Goal: Transaction & Acquisition: Book appointment/travel/reservation

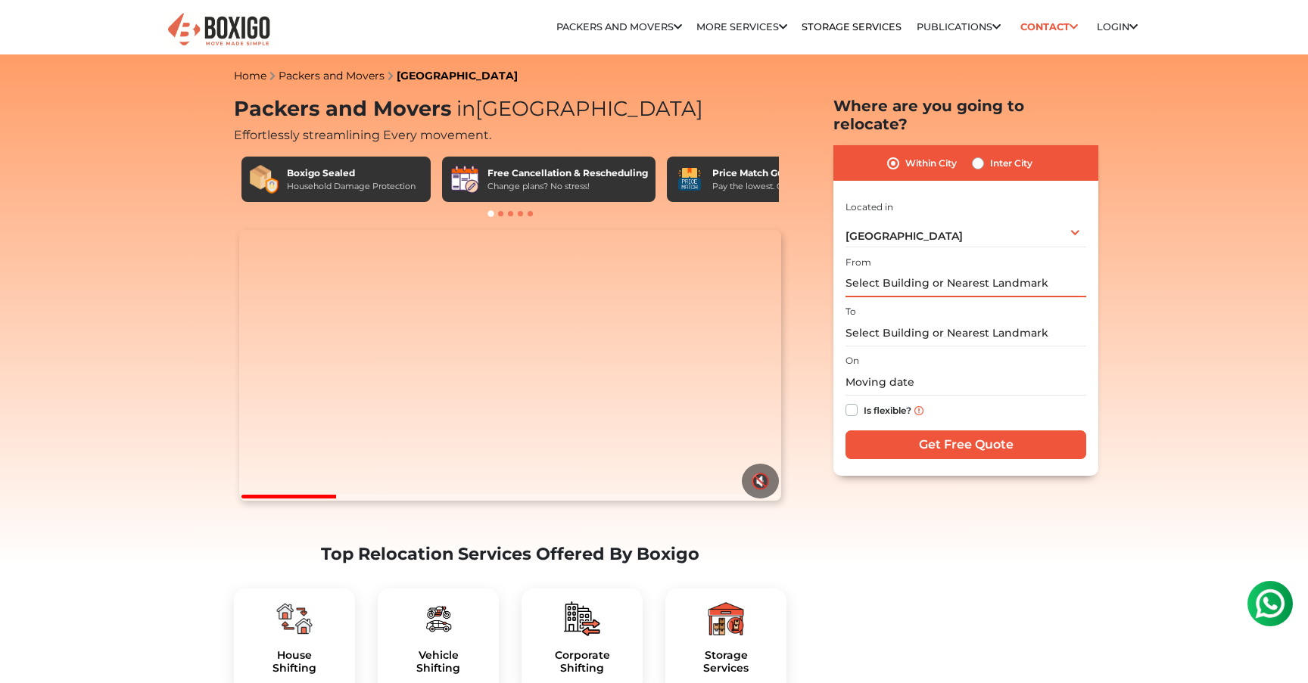
click at [904, 271] on input "text" at bounding box center [965, 284] width 241 height 26
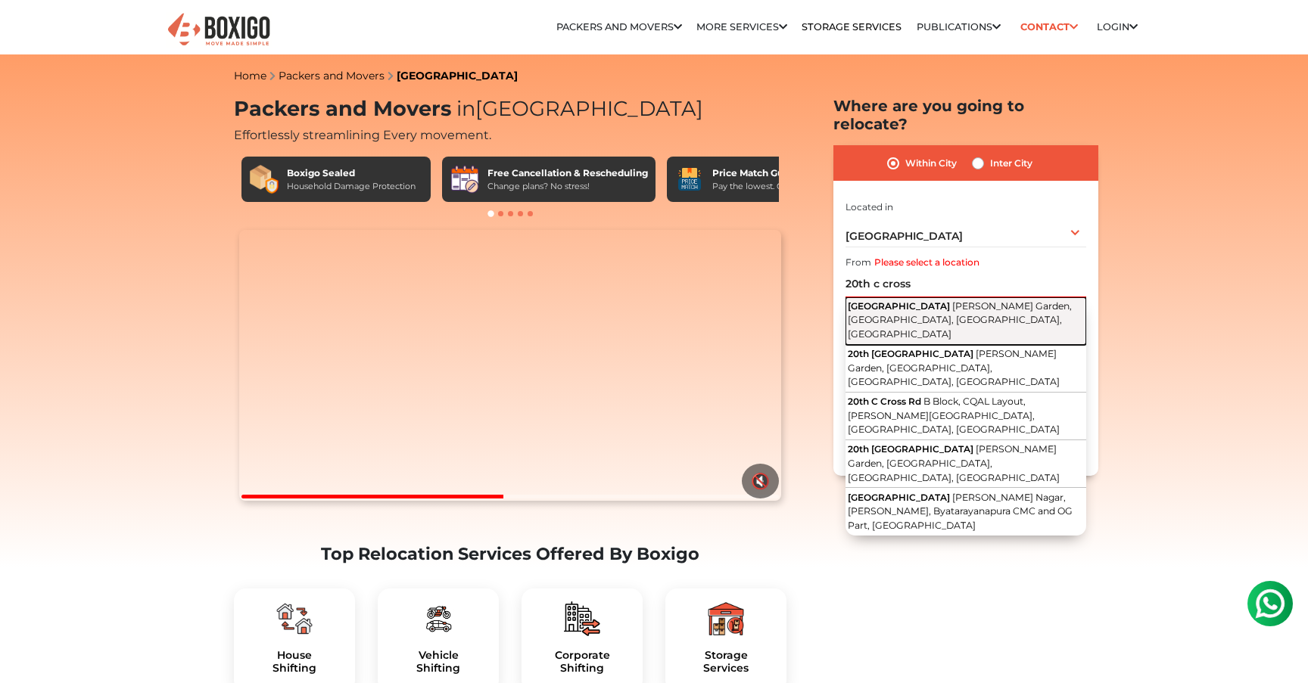
click at [913, 300] on span "[GEOGRAPHIC_DATA]" at bounding box center [899, 305] width 102 height 11
type input "[STREET_ADDRESS][PERSON_NAME]"
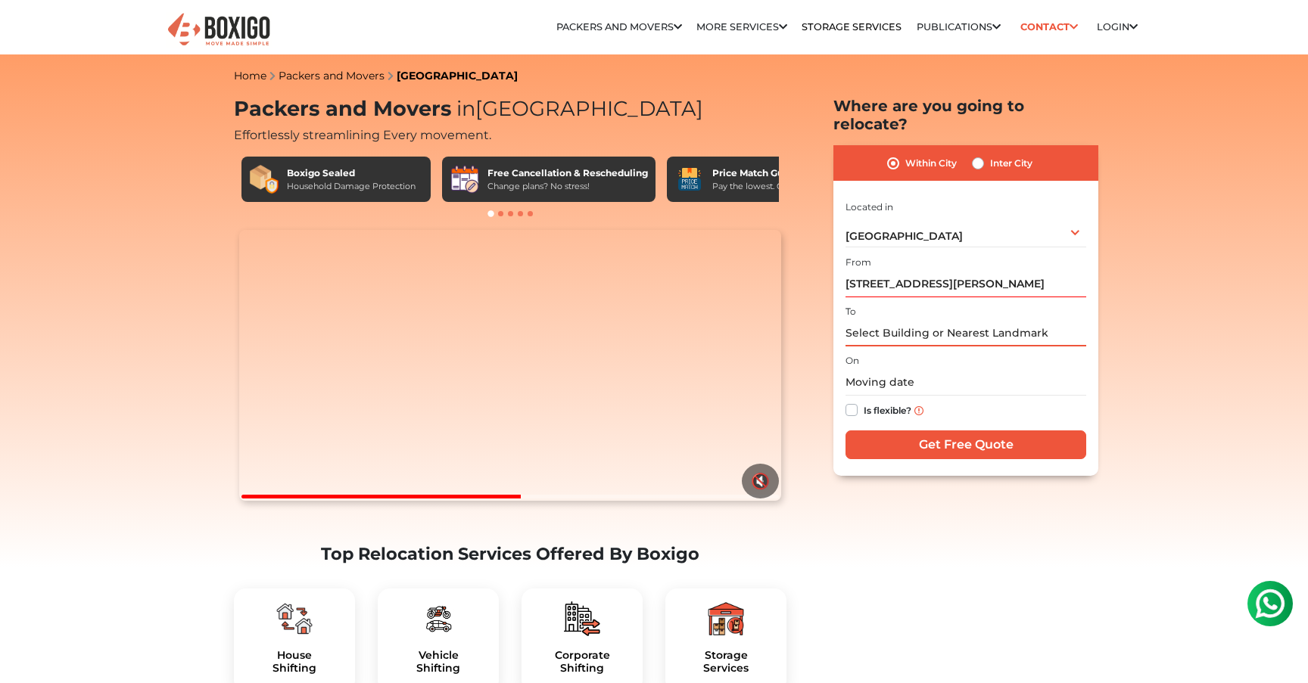
click at [913, 320] on input "text" at bounding box center [965, 333] width 241 height 26
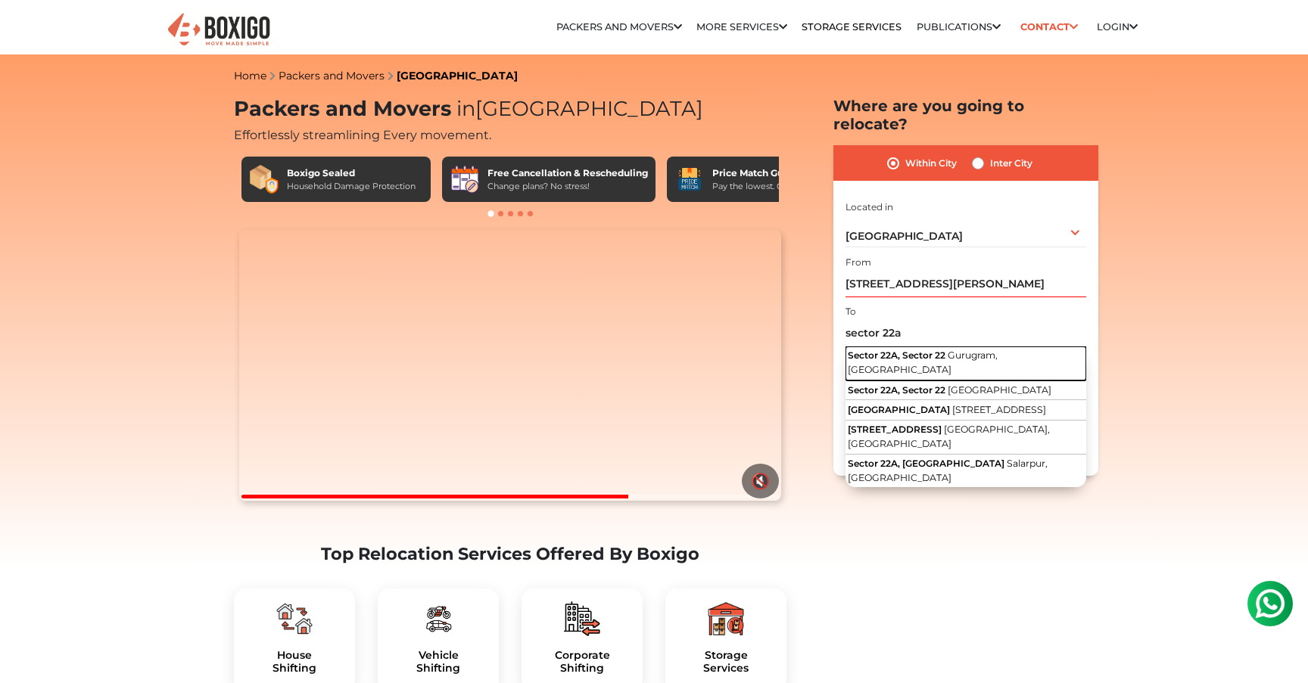
click at [918, 350] on span "Sector 22A, Sector 22" at bounding box center [897, 355] width 98 height 11
type input "[STREET_ADDRESS]"
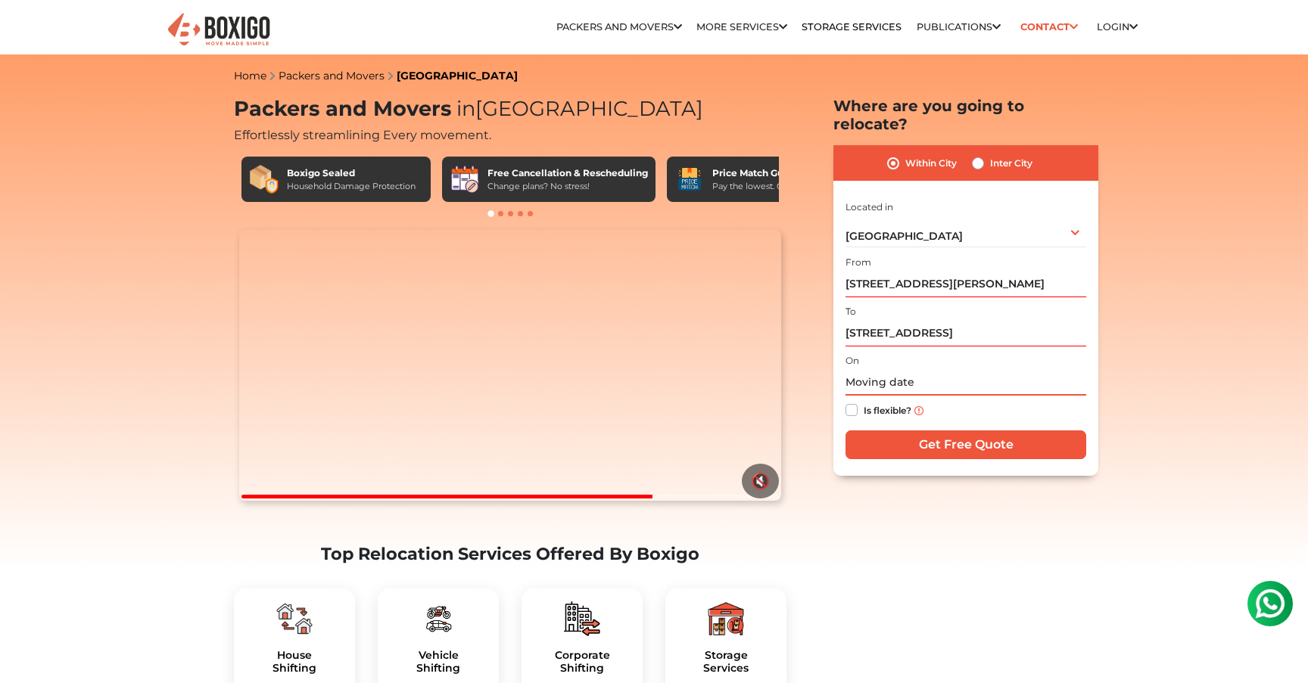
click at [915, 369] on input "text" at bounding box center [965, 382] width 241 height 26
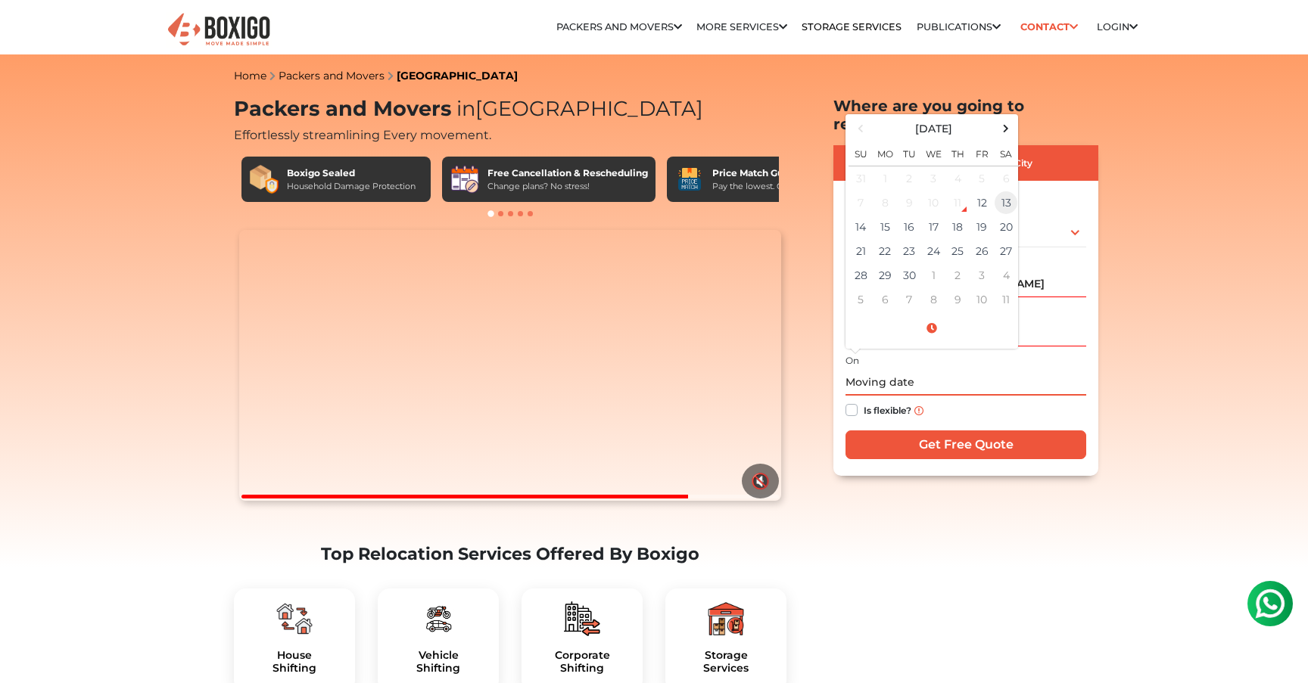
click at [999, 191] on td "13" at bounding box center [1006, 203] width 24 height 24
type input "09/13/2025 12:00 AM"
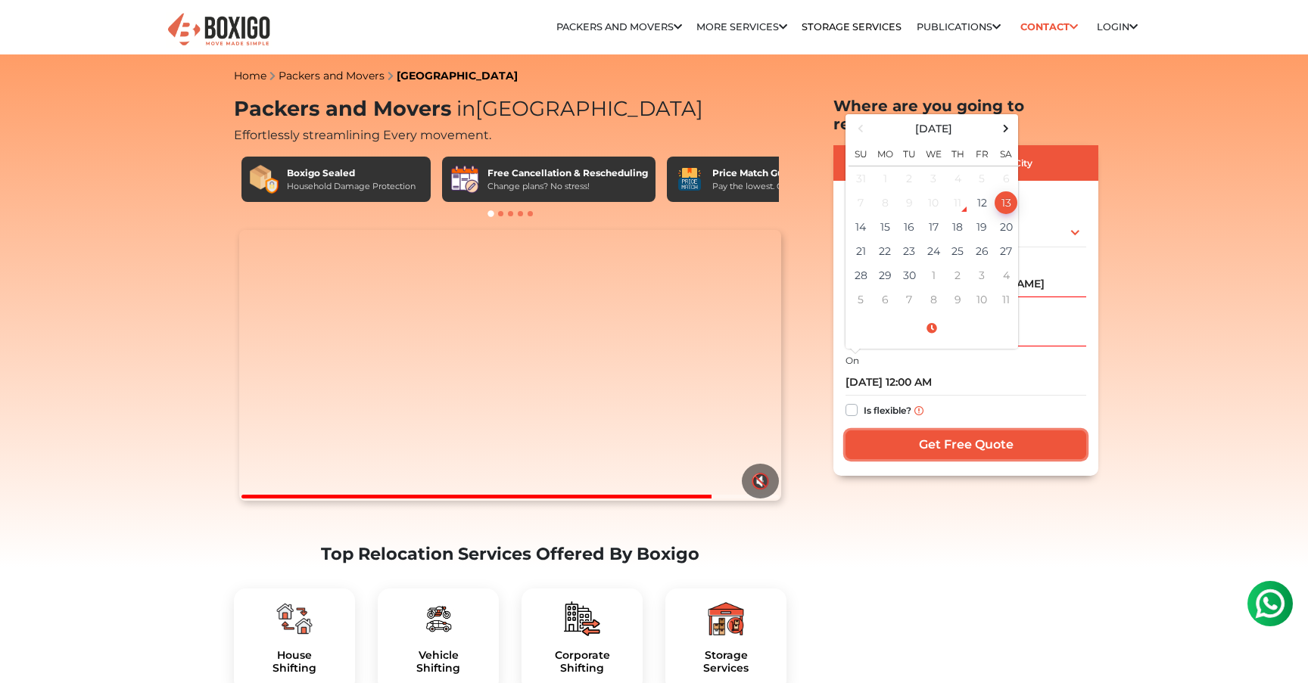
click at [956, 431] on input "Get Free Quote" at bounding box center [965, 445] width 241 height 29
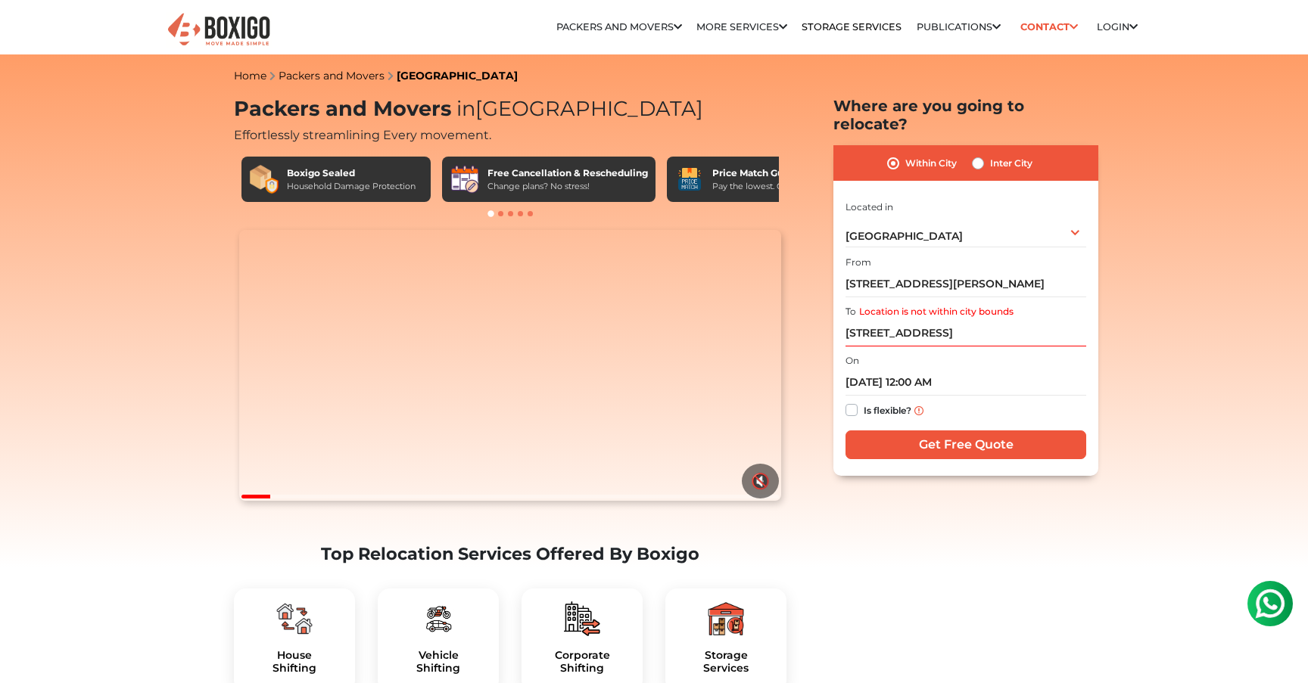
click at [990, 154] on label "Inter City" at bounding box center [1011, 163] width 42 height 18
click at [975, 154] on input "Inter City" at bounding box center [978, 161] width 12 height 15
radio input "true"
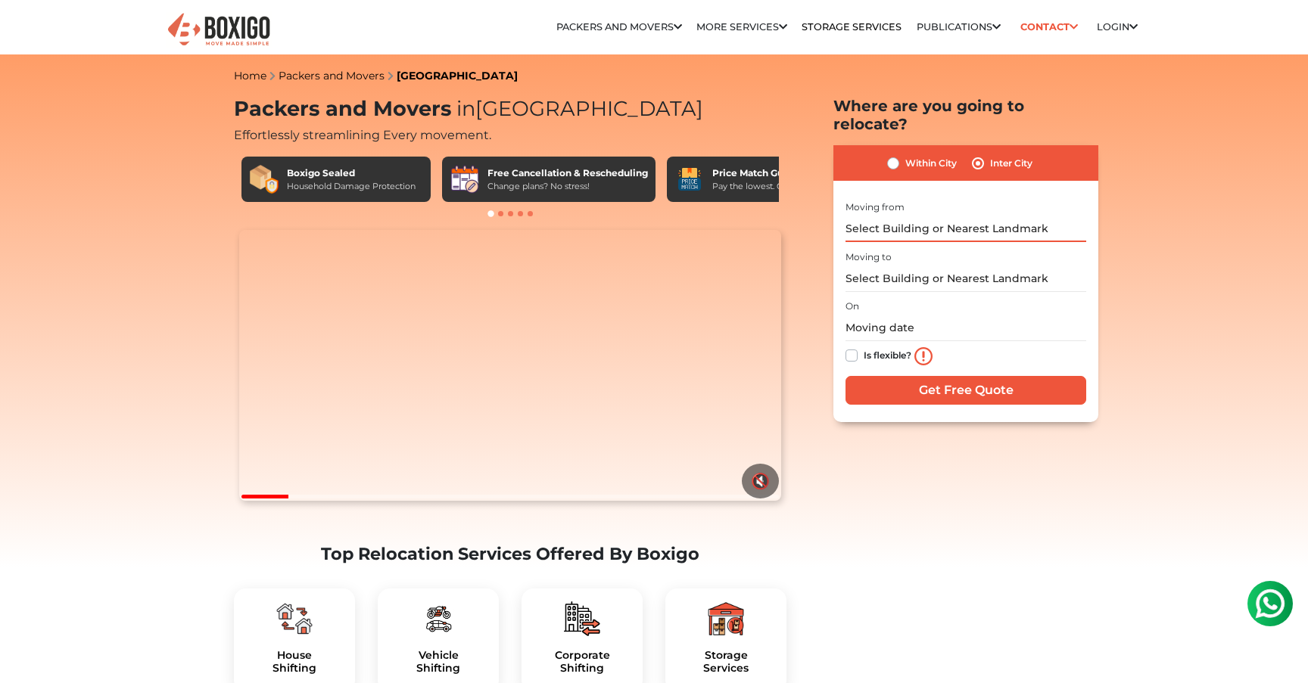
click at [901, 216] on input "text" at bounding box center [965, 229] width 241 height 26
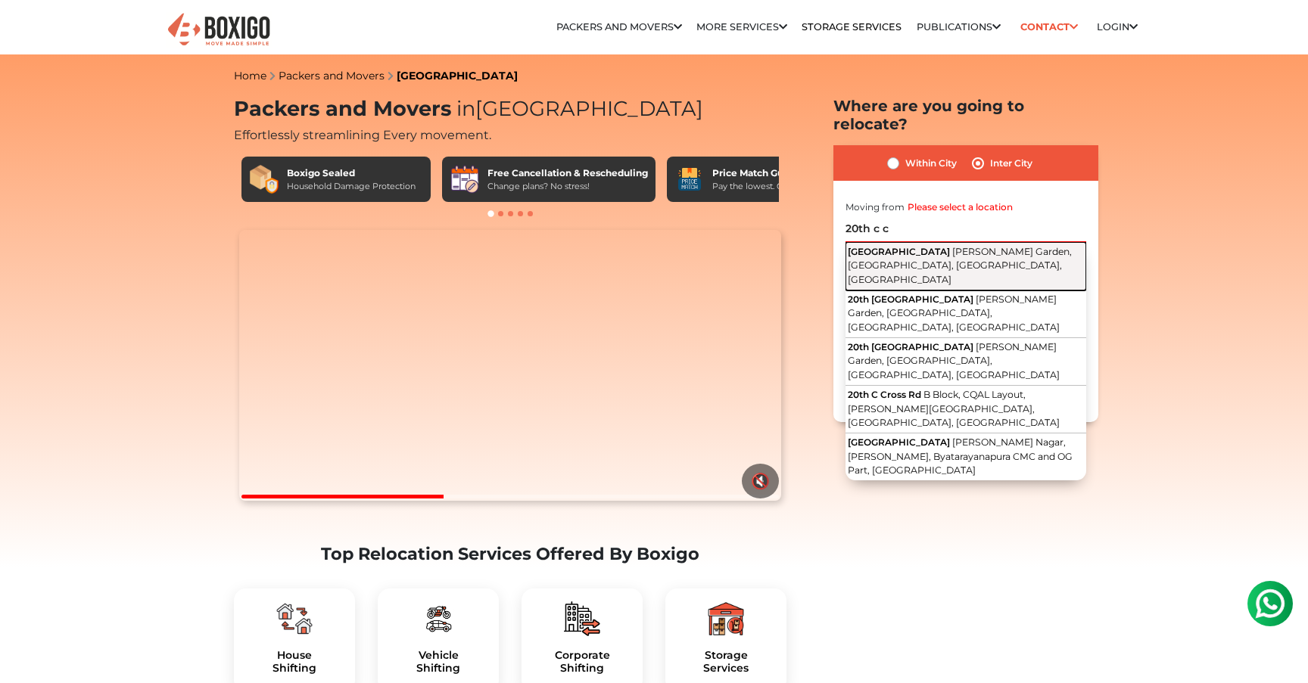
click at [966, 246] on span "[PERSON_NAME] Garden, [GEOGRAPHIC_DATA], [GEOGRAPHIC_DATA], [GEOGRAPHIC_DATA]" at bounding box center [960, 265] width 224 height 39
type input "[STREET_ADDRESS][PERSON_NAME]"
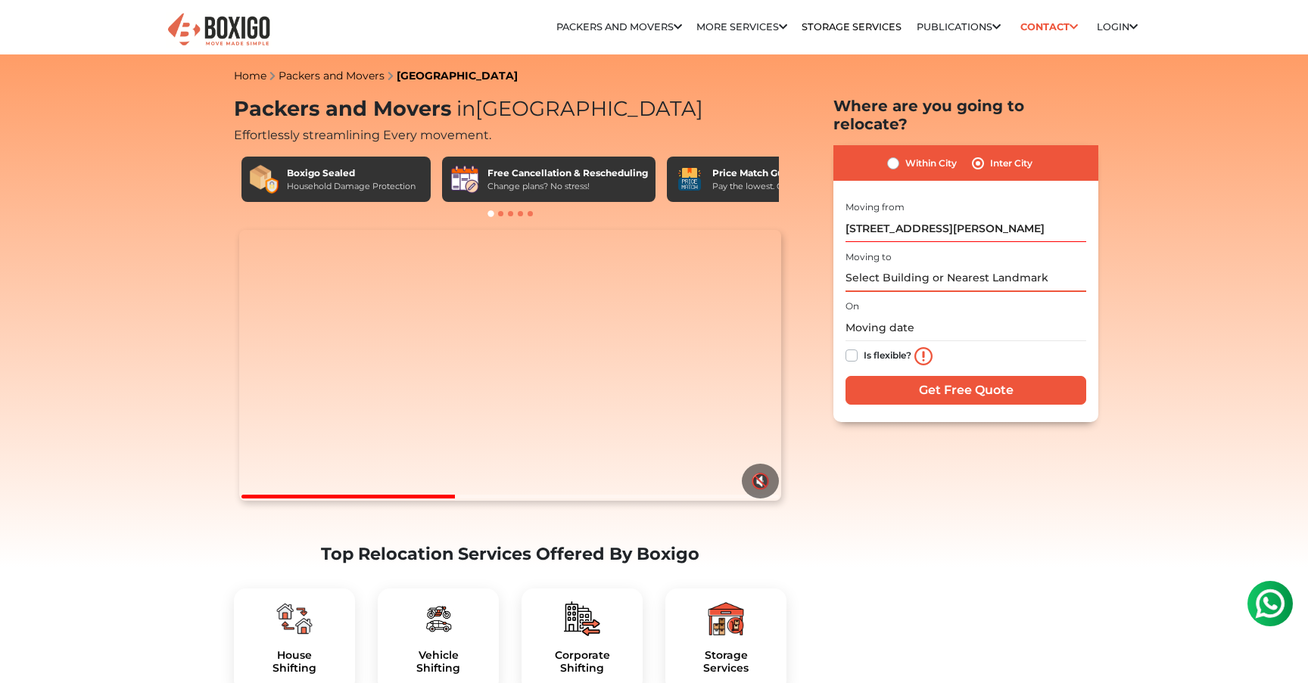
click at [961, 267] on input "text" at bounding box center [965, 279] width 241 height 26
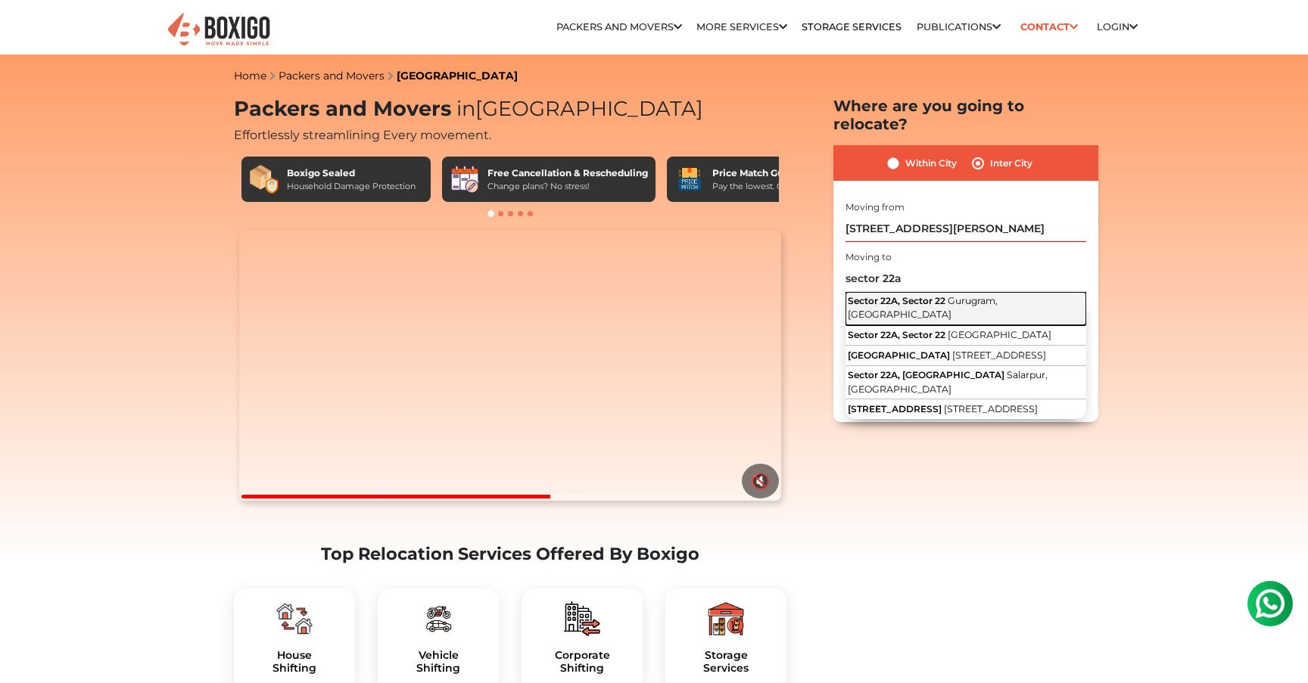
click at [965, 292] on button "Sector 22A, Sector 22 Gurugram, Haryana" at bounding box center [965, 309] width 241 height 34
type input "[STREET_ADDRESS]"
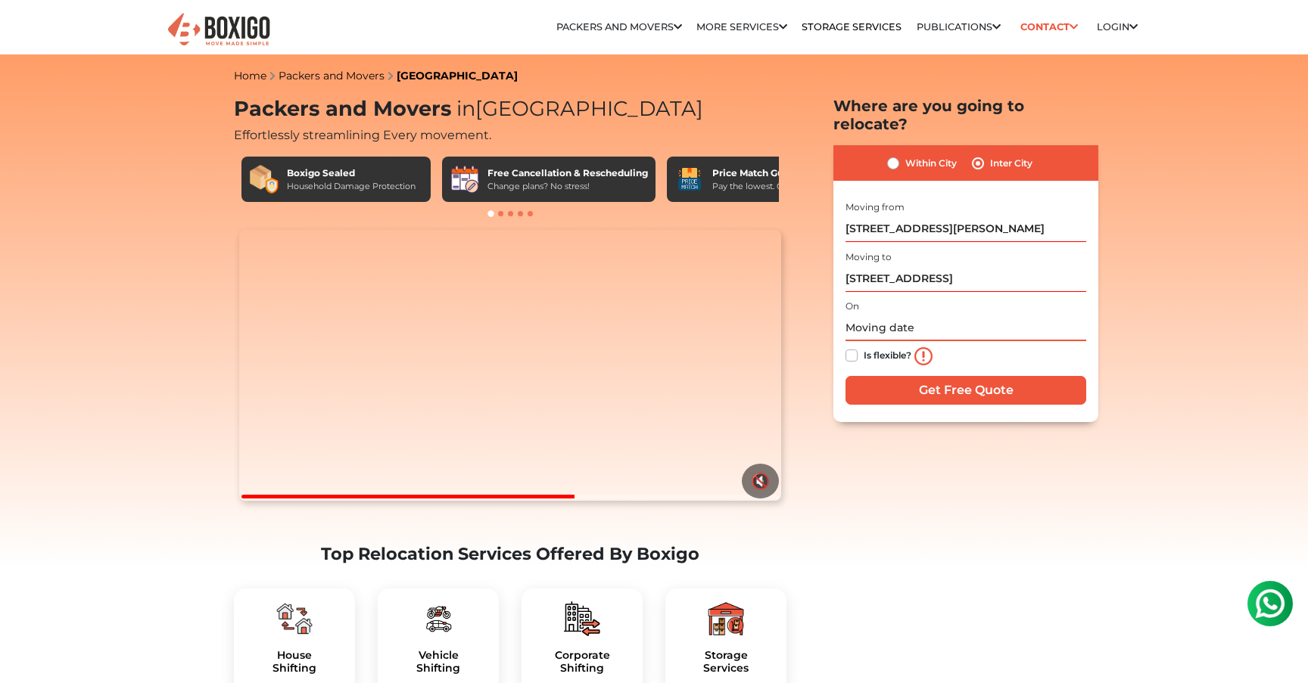
click at [861, 315] on input "text" at bounding box center [965, 328] width 241 height 26
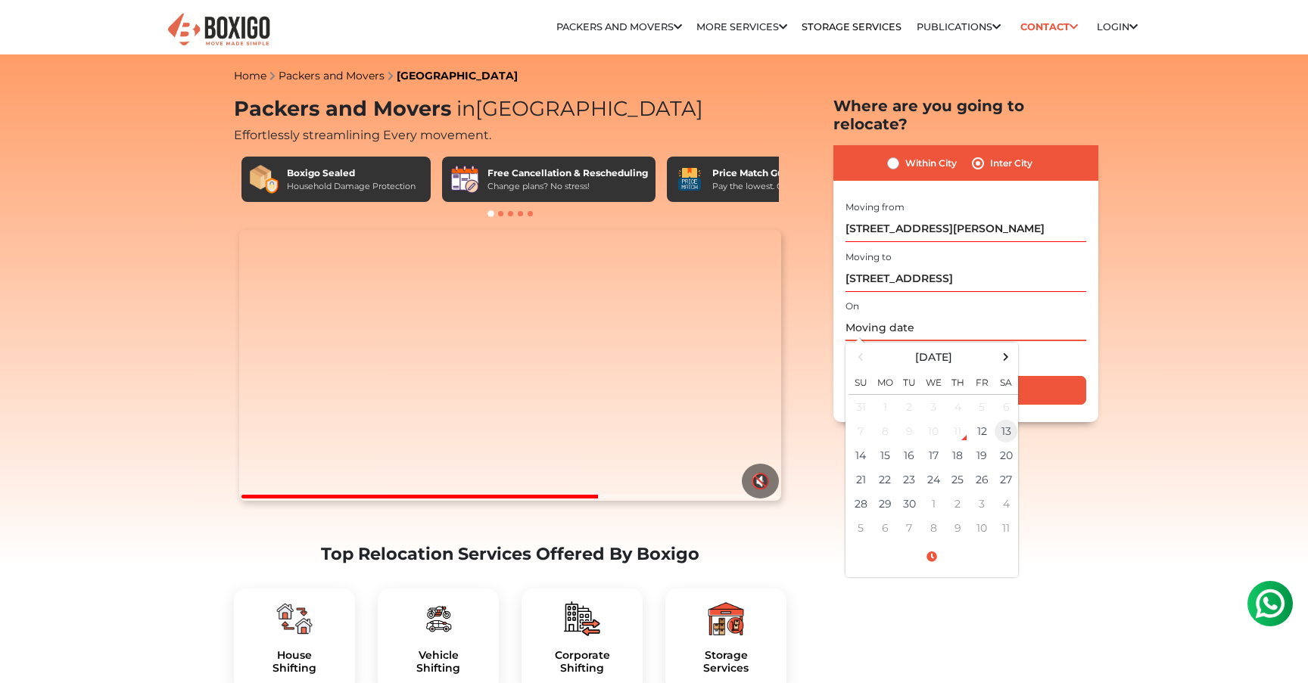
click at [1003, 419] on td "13" at bounding box center [1006, 431] width 24 height 24
type input "09/13/2025 12:00 AM"
click at [1025, 376] on input "Get Free Quote" at bounding box center [965, 390] width 241 height 29
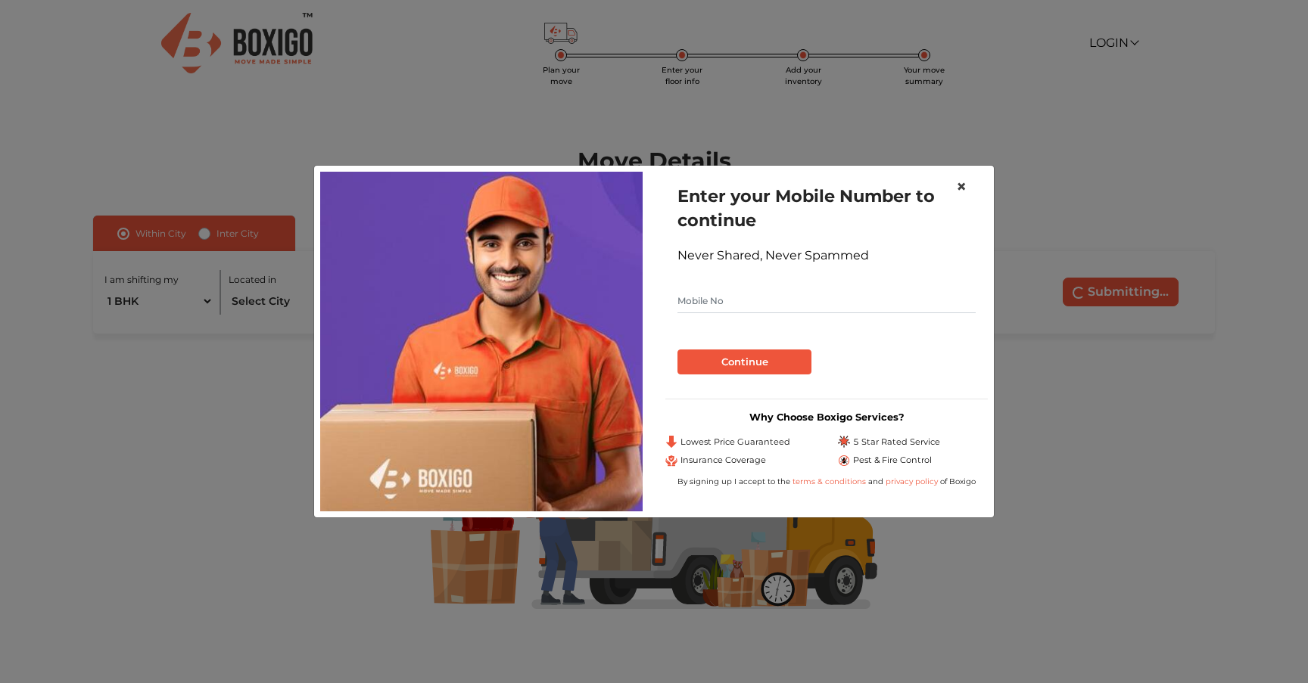
click at [960, 182] on span "×" at bounding box center [961, 187] width 11 height 22
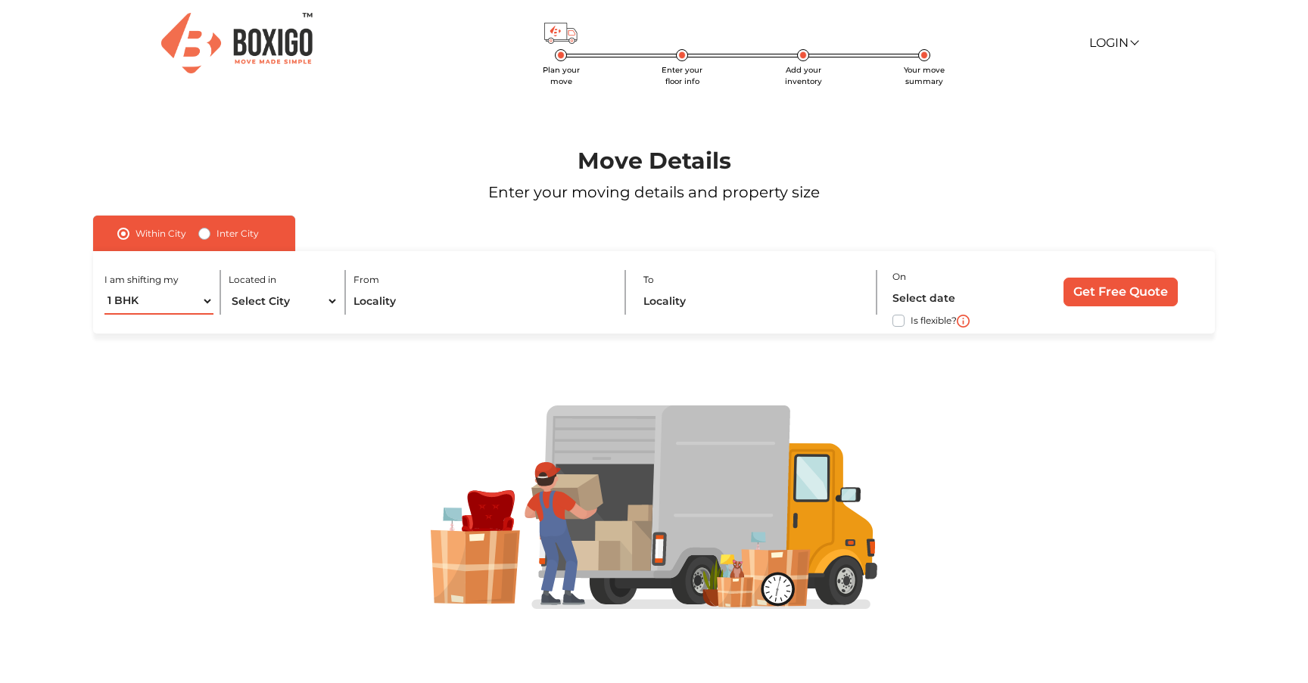
click at [205, 306] on select "1 BHK 2 BHK 3 BHK 3 + BHK FEW ITEMS" at bounding box center [158, 301] width 109 height 26
select select "FEW ITEMS"
click at [104, 288] on select "1 BHK 2 BHK 3 BHK 3 + BHK FEW ITEMS" at bounding box center [158, 301] width 109 height 26
click at [288, 303] on select "Select City [GEOGRAPHIC_DATA] [GEOGRAPHIC_DATA] [GEOGRAPHIC_DATA] [GEOGRAPHIC_D…" at bounding box center [283, 301] width 109 height 26
select select "[GEOGRAPHIC_DATA]"
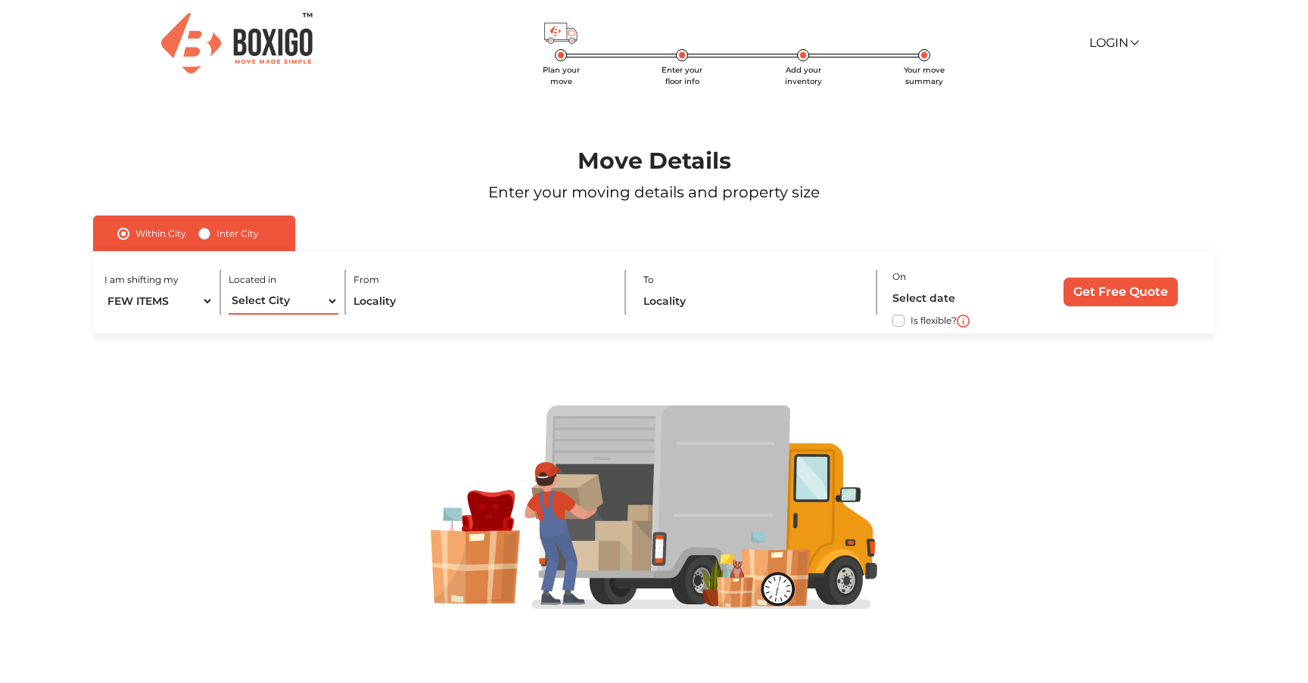
click at [229, 288] on select "Select City [GEOGRAPHIC_DATA] [GEOGRAPHIC_DATA] [GEOGRAPHIC_DATA] [GEOGRAPHIC_D…" at bounding box center [283, 301] width 109 height 26
click at [393, 300] on input "text" at bounding box center [481, 301] width 257 height 26
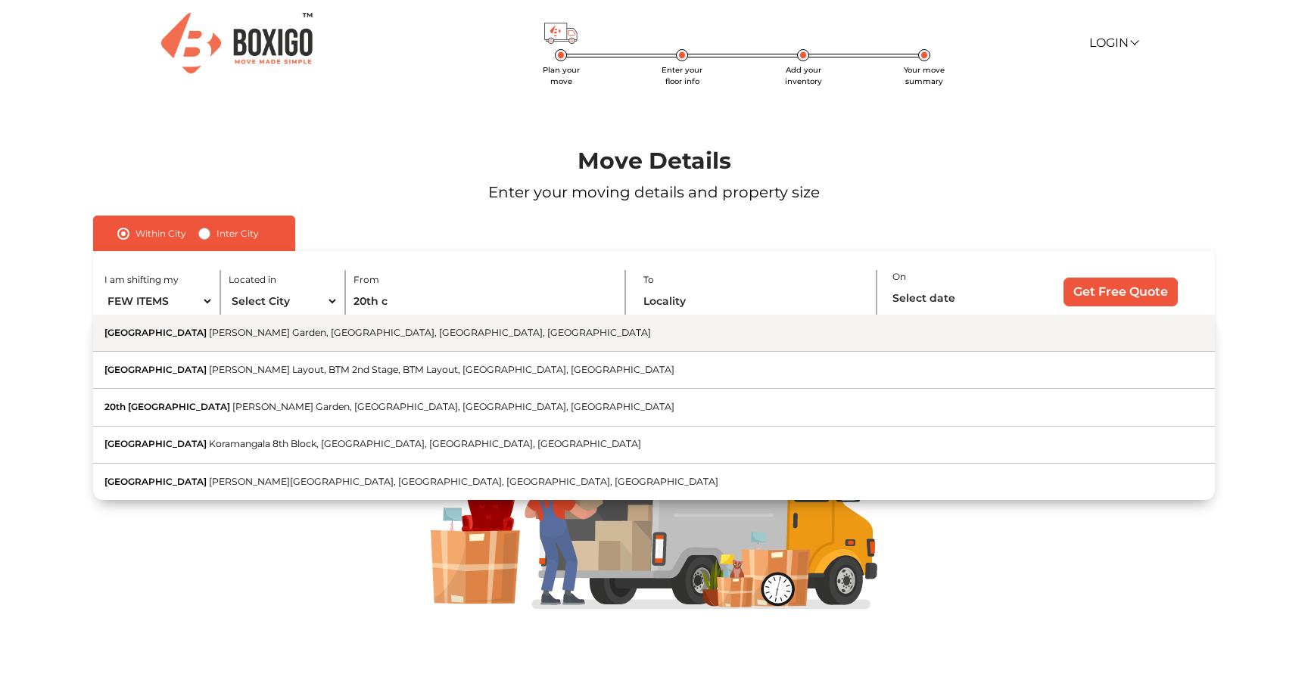
click at [381, 327] on button "[GEOGRAPHIC_DATA][PERSON_NAME], [GEOGRAPHIC_DATA], [GEOGRAPHIC_DATA], [GEOGRAPH…" at bounding box center [654, 333] width 1122 height 37
type input "[STREET_ADDRESS][PERSON_NAME]"
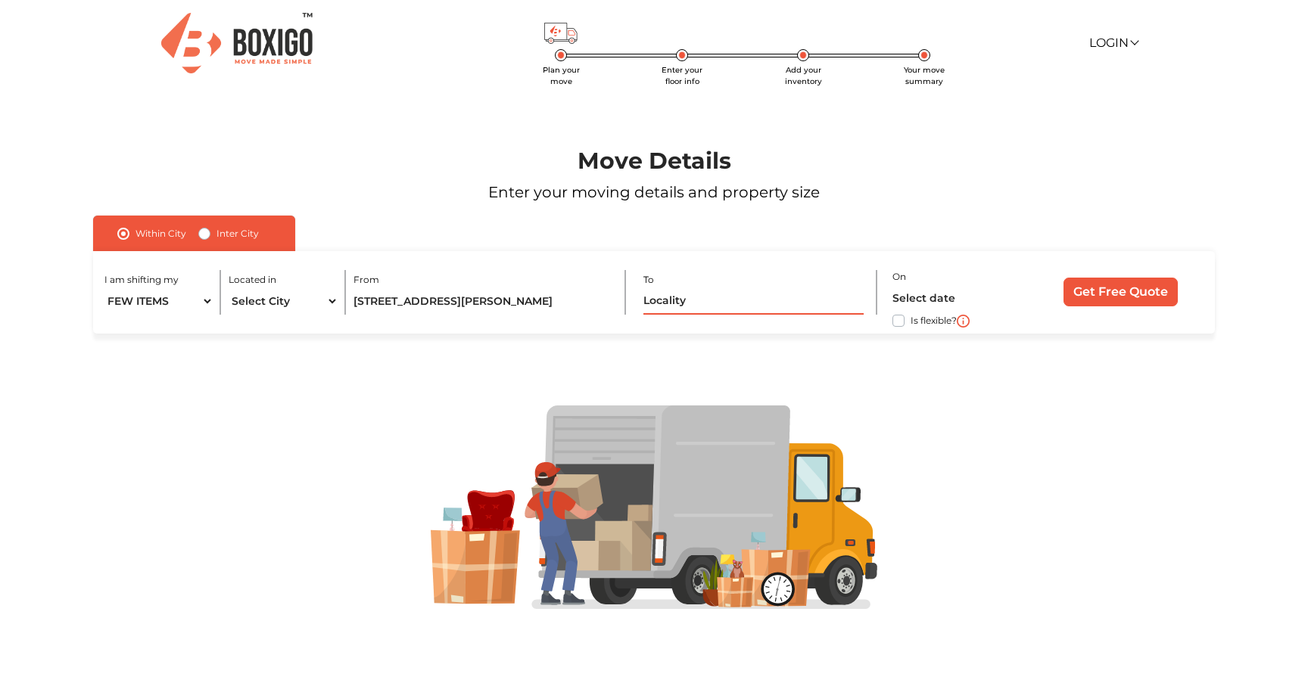
click at [679, 292] on input "text" at bounding box center [753, 301] width 220 height 26
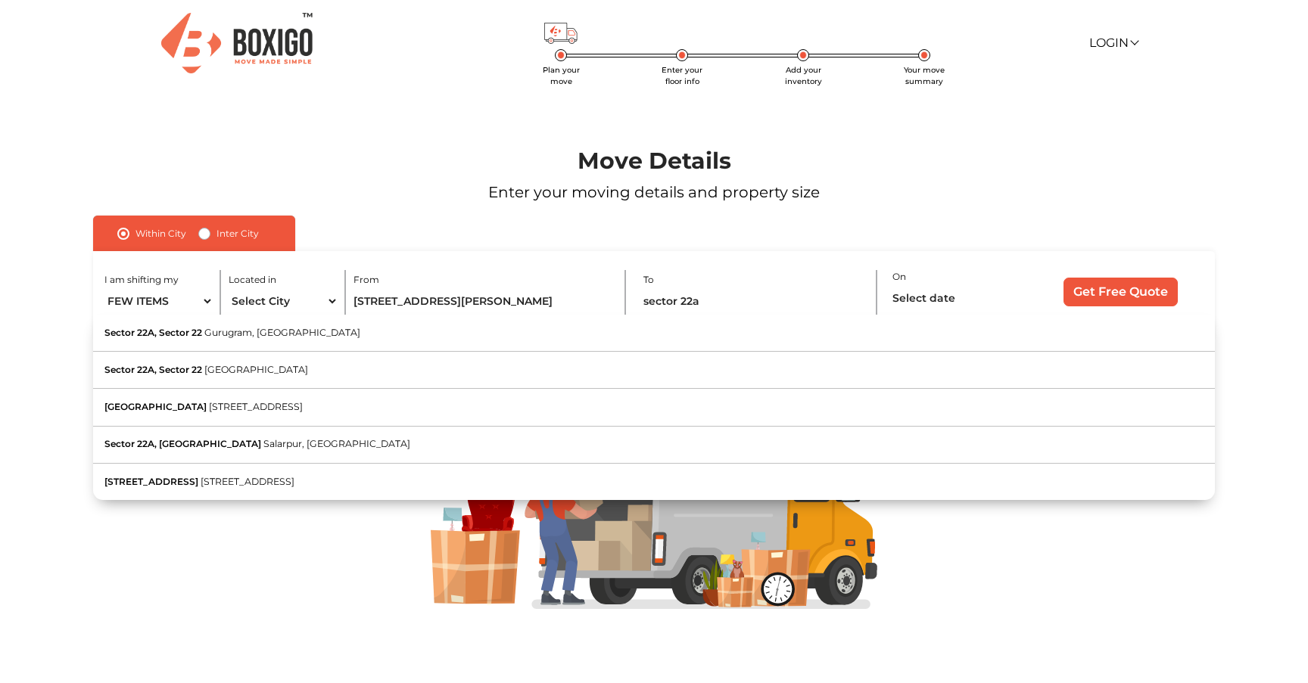
click at [714, 326] on button "[GEOGRAPHIC_DATA], [GEOGRAPHIC_DATA]" at bounding box center [654, 333] width 1122 height 37
type input "[STREET_ADDRESS]"
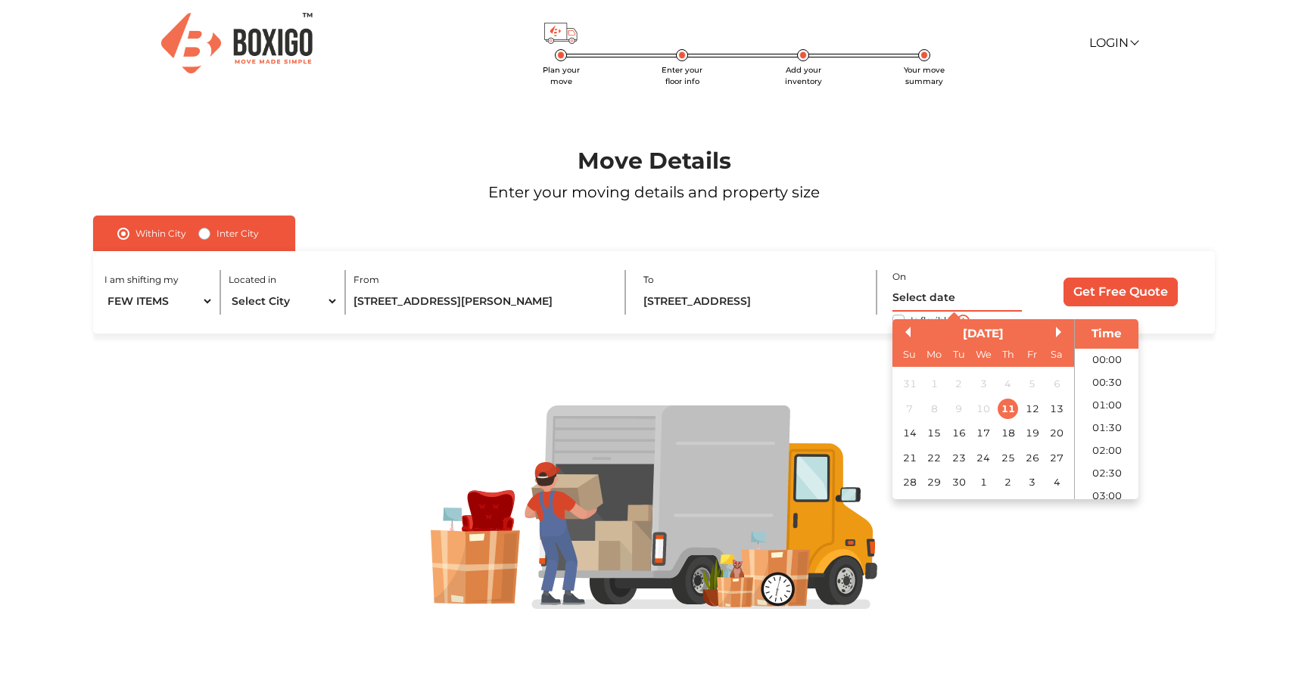
click at [952, 301] on input "text" at bounding box center [956, 298] width 129 height 26
click at [1055, 409] on div "13" at bounding box center [1057, 409] width 20 height 20
click at [1118, 378] on li "12:00" at bounding box center [1107, 382] width 64 height 23
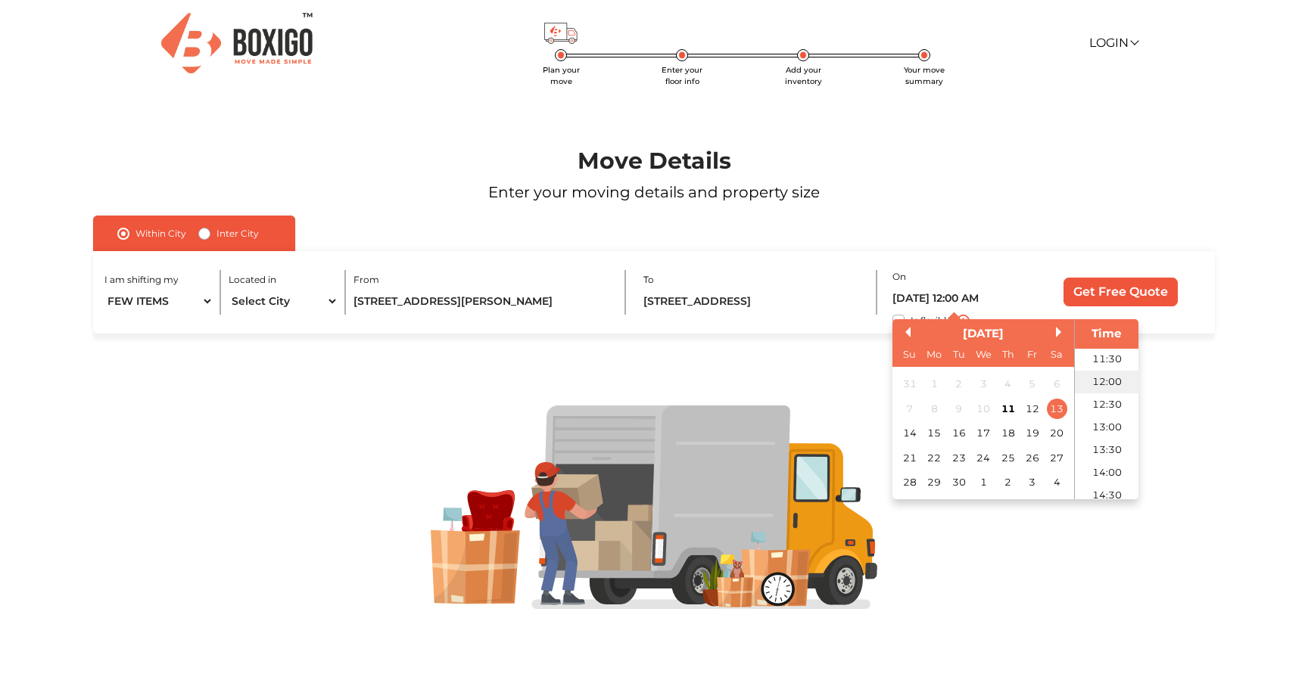
type input "[DATE] 12:00 PM"
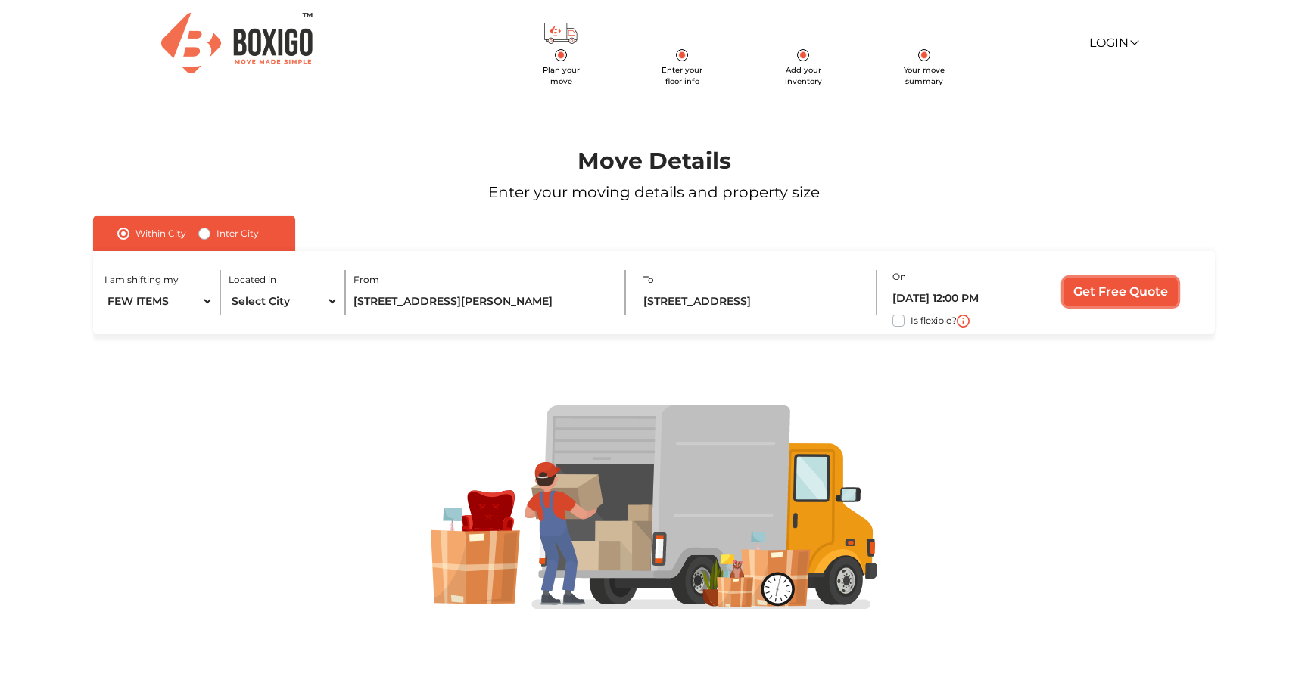
click at [1138, 296] on input "Get Free Quote" at bounding box center [1120, 292] width 114 height 29
click at [216, 232] on label "Inter City" at bounding box center [237, 234] width 42 height 18
click at [208, 232] on input "Inter City" at bounding box center [204, 232] width 12 height 15
radio input "true"
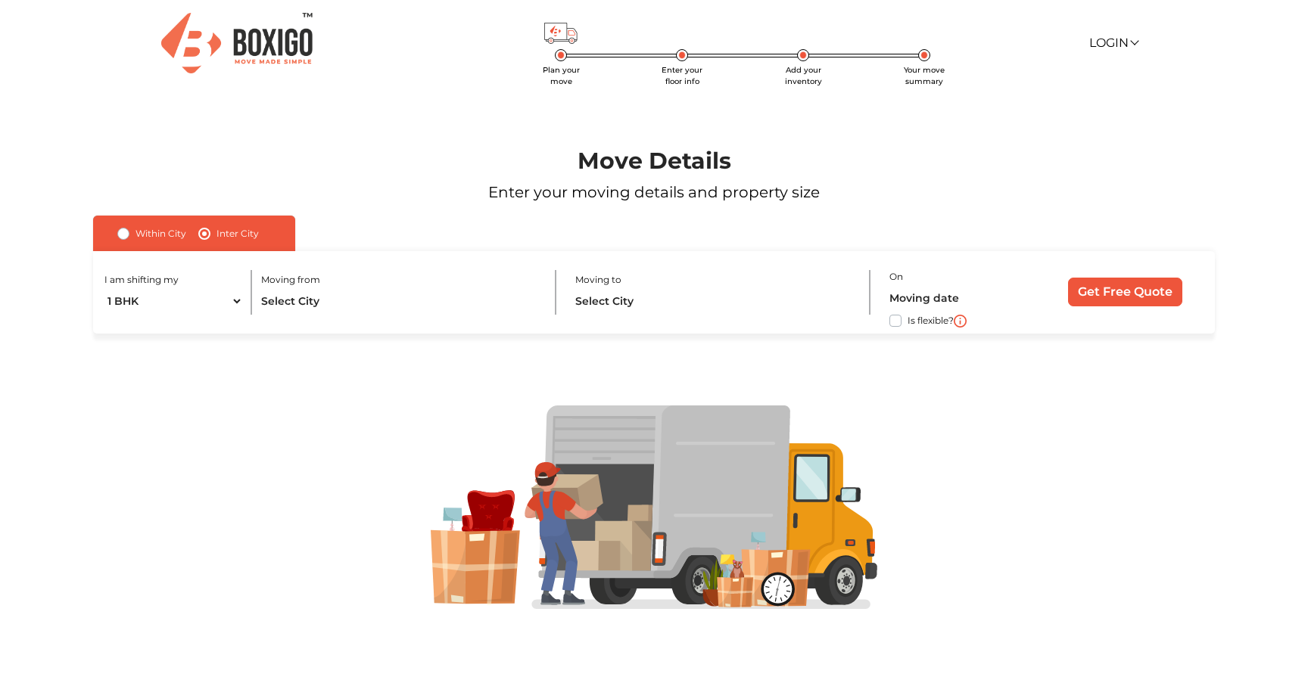
click at [191, 287] on div "I am shifting my 1 BHK 2 BHK 3 BHK 3 + BHK FEW ITEMS" at bounding box center [178, 292] width 148 height 45
click at [186, 302] on select "1 BHK 2 BHK 3 BHK 3 + BHK FEW ITEMS" at bounding box center [173, 301] width 138 height 26
select select "FEW ITEMS"
click at [104, 288] on select "1 BHK 2 BHK 3 BHK 3 + BHK FEW ITEMS" at bounding box center [173, 301] width 138 height 26
click at [286, 302] on input "text" at bounding box center [400, 301] width 278 height 26
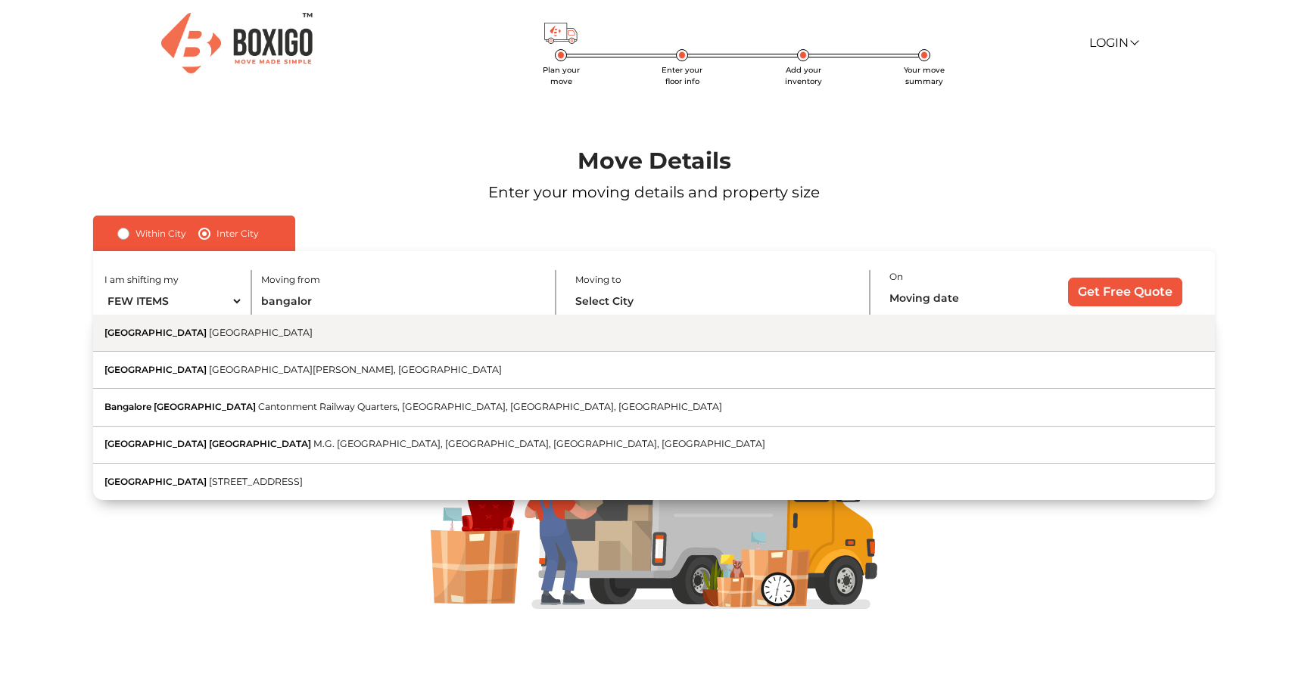
click at [297, 328] on button "[GEOGRAPHIC_DATA] [GEOGRAPHIC_DATA]" at bounding box center [654, 333] width 1122 height 37
type input "[GEOGRAPHIC_DATA], [GEOGRAPHIC_DATA]"
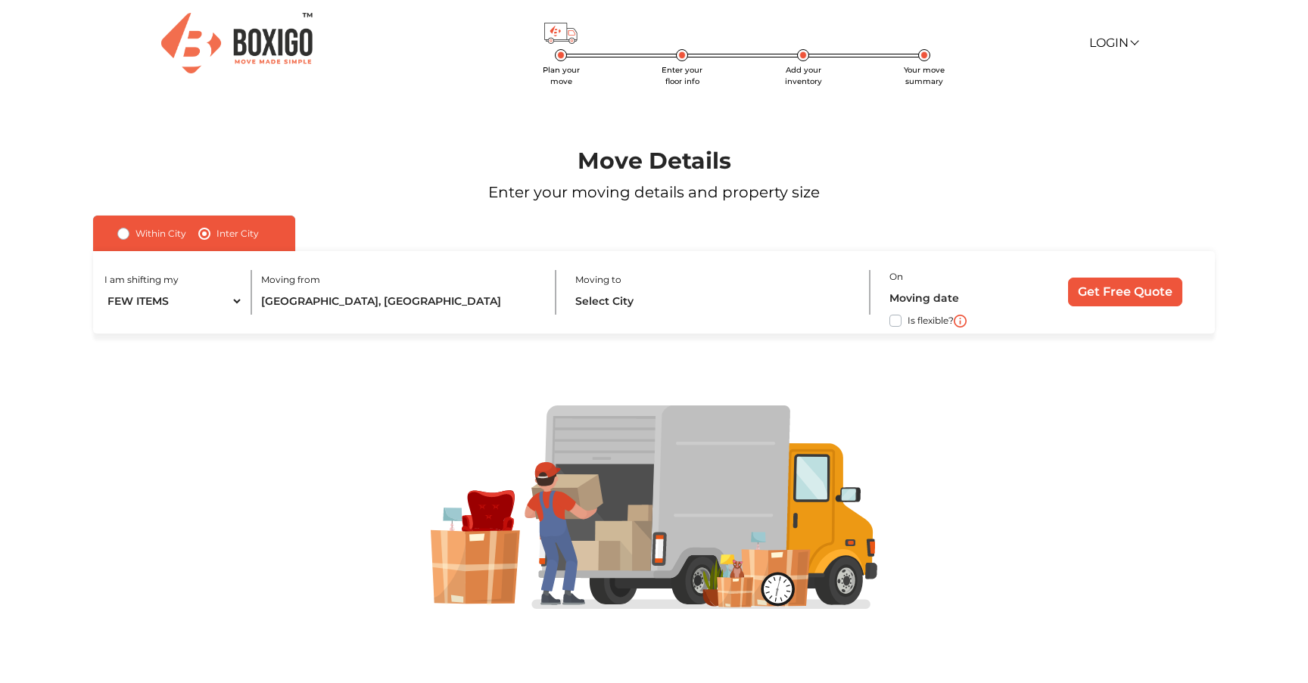
click at [676, 319] on div "I am shifting my 1 BHK 2 BHK 3 BHK 3 + BHK FEW ITEMS Moving from [GEOGRAPHIC_DA…" at bounding box center [654, 292] width 1122 height 82
click at [668, 310] on input "text" at bounding box center [714, 301] width 278 height 26
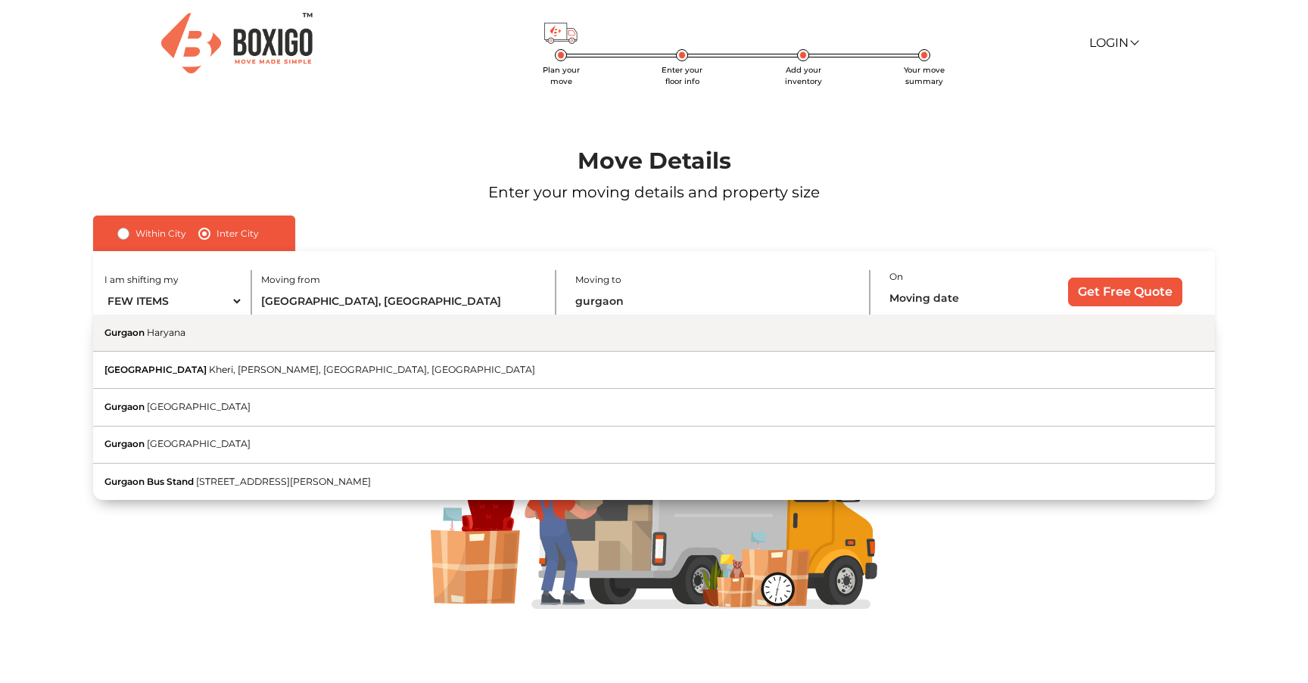
click at [680, 328] on button "[PERSON_NAME]" at bounding box center [654, 333] width 1122 height 37
type input "Gurgaon, [GEOGRAPHIC_DATA]"
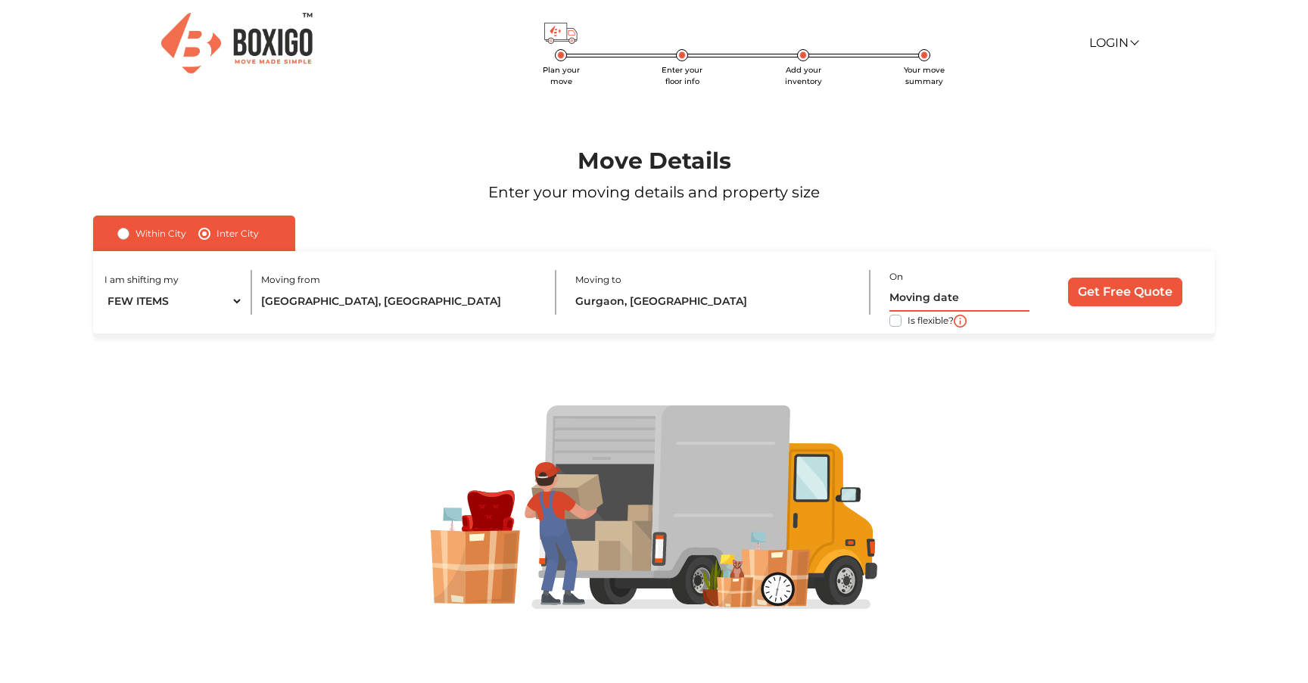
click at [969, 297] on input "text" at bounding box center [959, 298] width 140 height 26
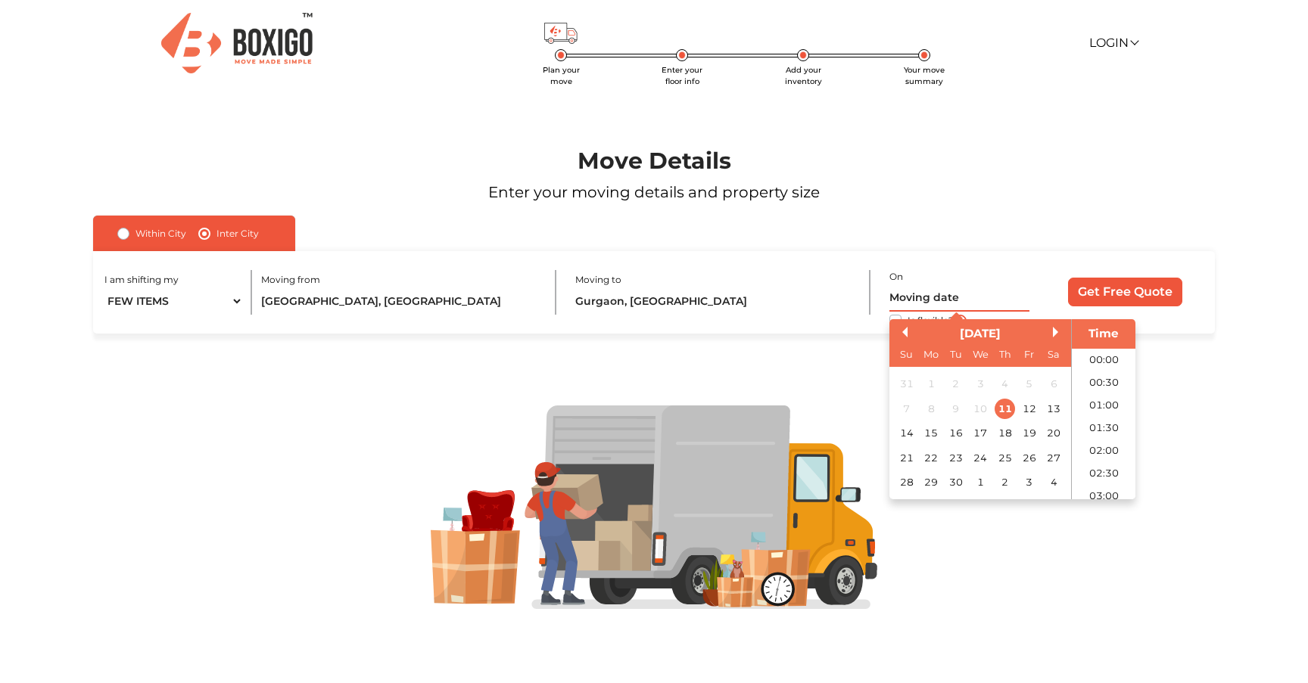
scroll to position [617, 0]
click at [1057, 409] on div "13" at bounding box center [1054, 409] width 20 height 20
click at [1090, 380] on li "12:00" at bounding box center [1104, 389] width 64 height 23
type input "[DATE] 12:00 PM"
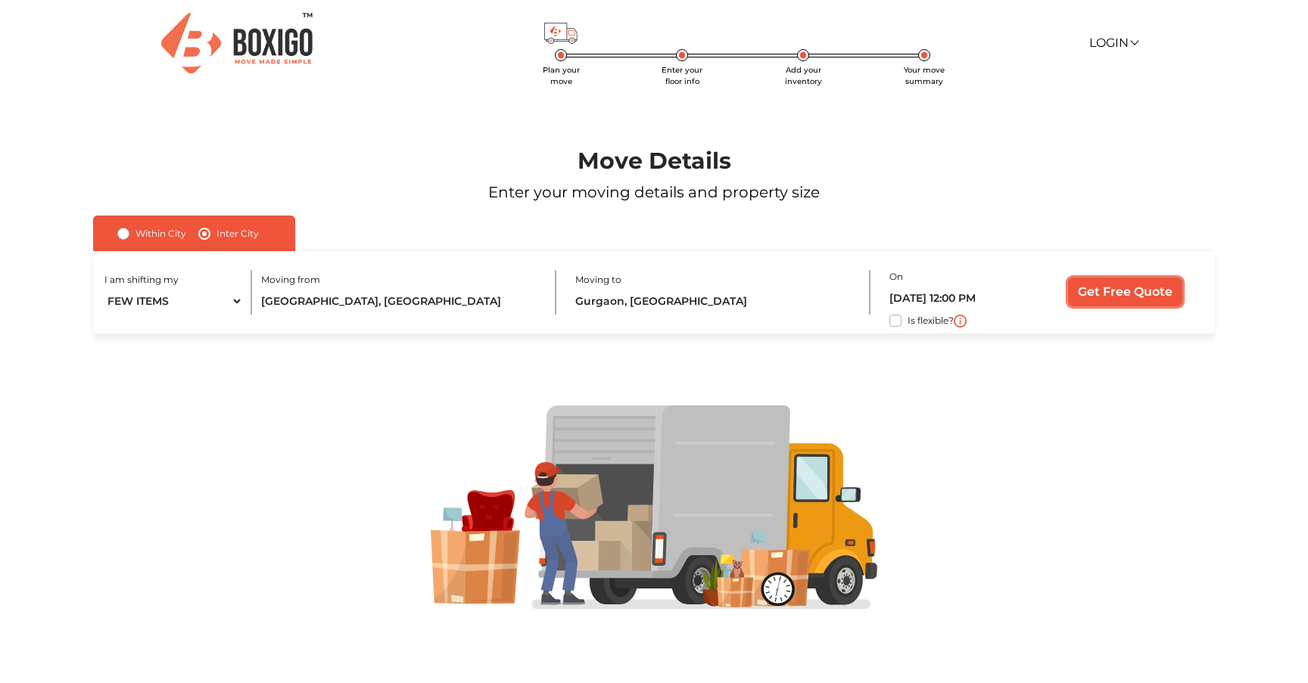
click at [1115, 301] on input "Get Free Quote" at bounding box center [1125, 292] width 114 height 29
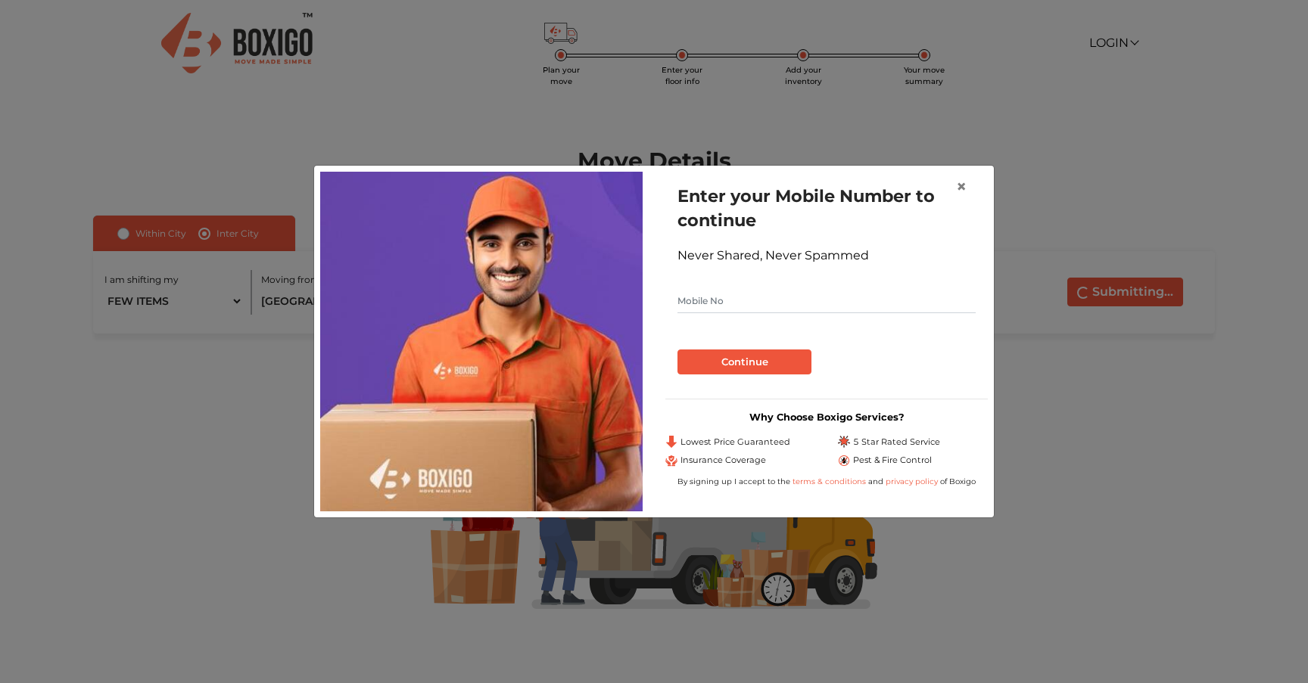
click at [788, 299] on input "text" at bounding box center [826, 301] width 298 height 24
type input "7007994265"
click at [736, 372] on button "Continue" at bounding box center [744, 363] width 134 height 26
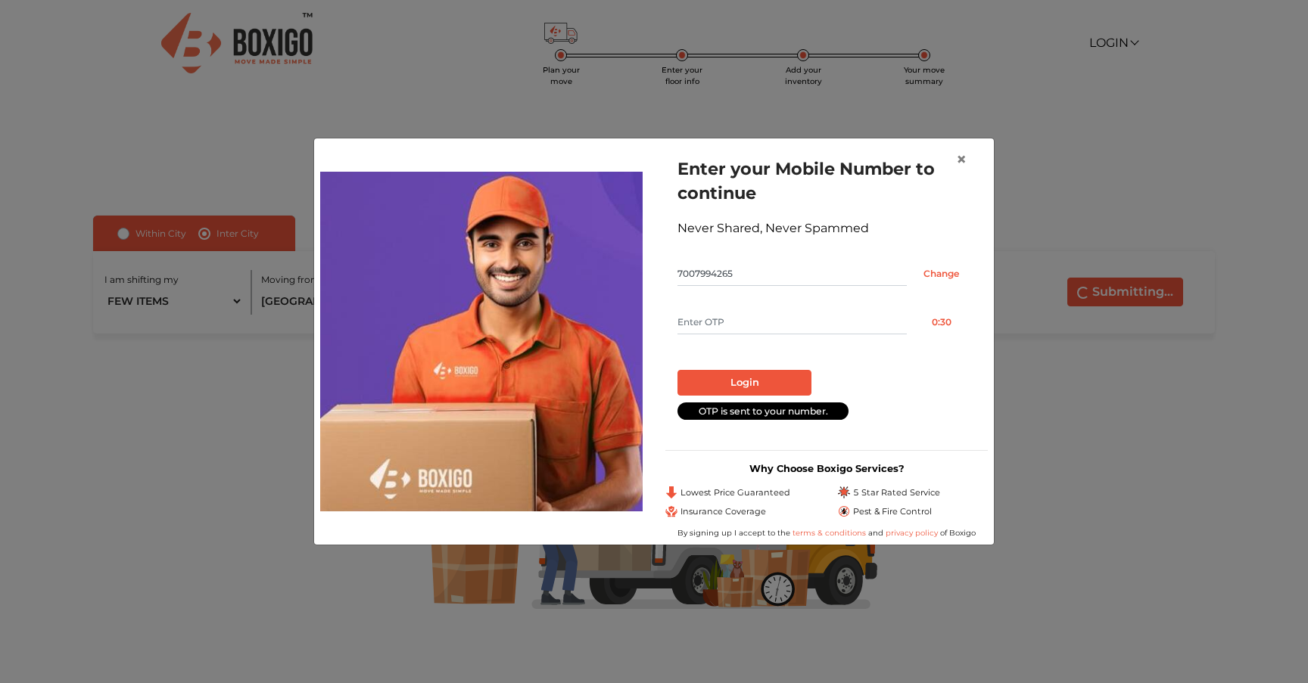
click at [793, 324] on input "text" at bounding box center [791, 322] width 229 height 24
type input "3752"
click at [795, 378] on button "Login" at bounding box center [744, 383] width 134 height 26
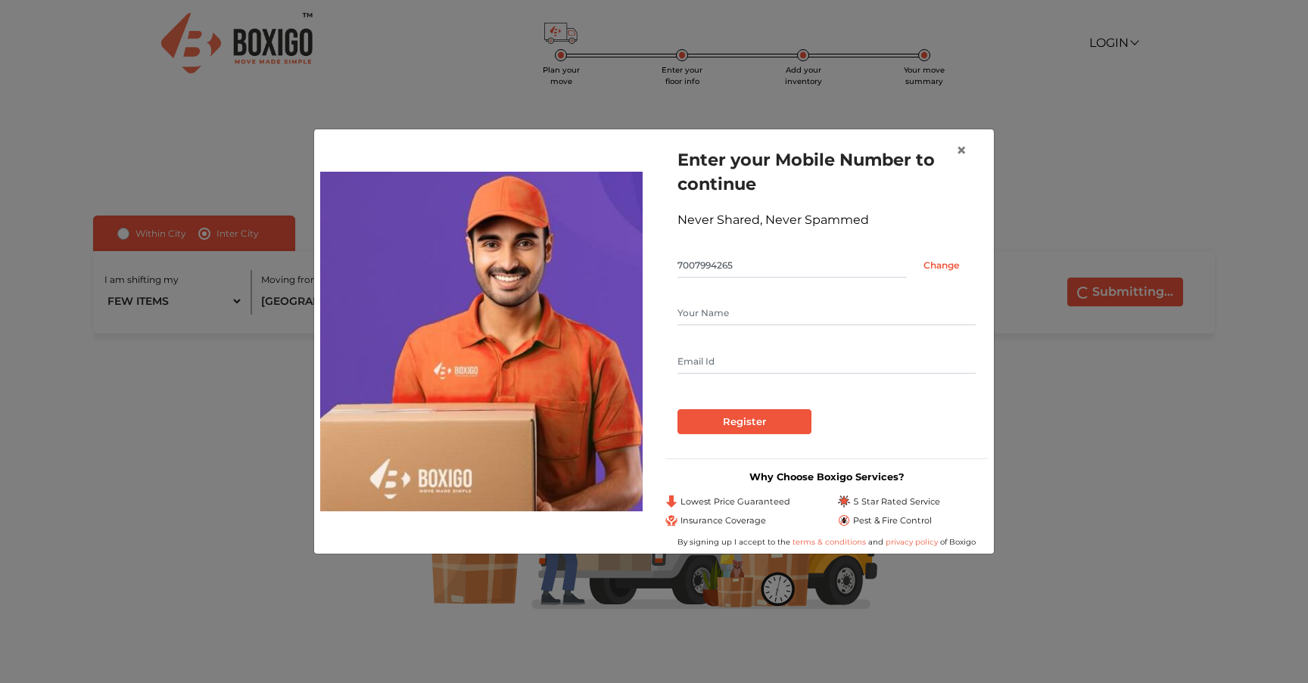
click at [736, 310] on input "text" at bounding box center [826, 313] width 298 height 24
type input "[PERSON_NAME]"
click at [747, 367] on input "text" at bounding box center [826, 362] width 298 height 24
type input "[EMAIL_ADDRESS][DOMAIN_NAME]"
click at [748, 432] on input "Register" at bounding box center [744, 422] width 134 height 26
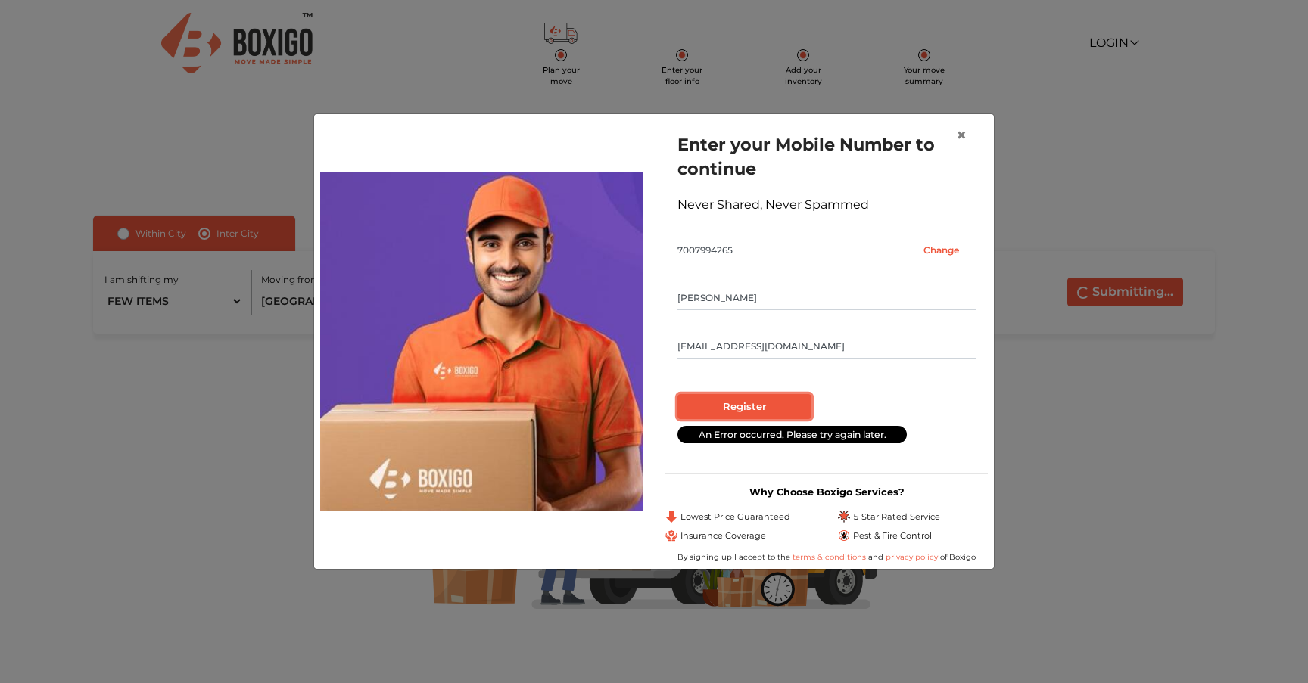
click at [787, 403] on input "Register" at bounding box center [744, 407] width 134 height 26
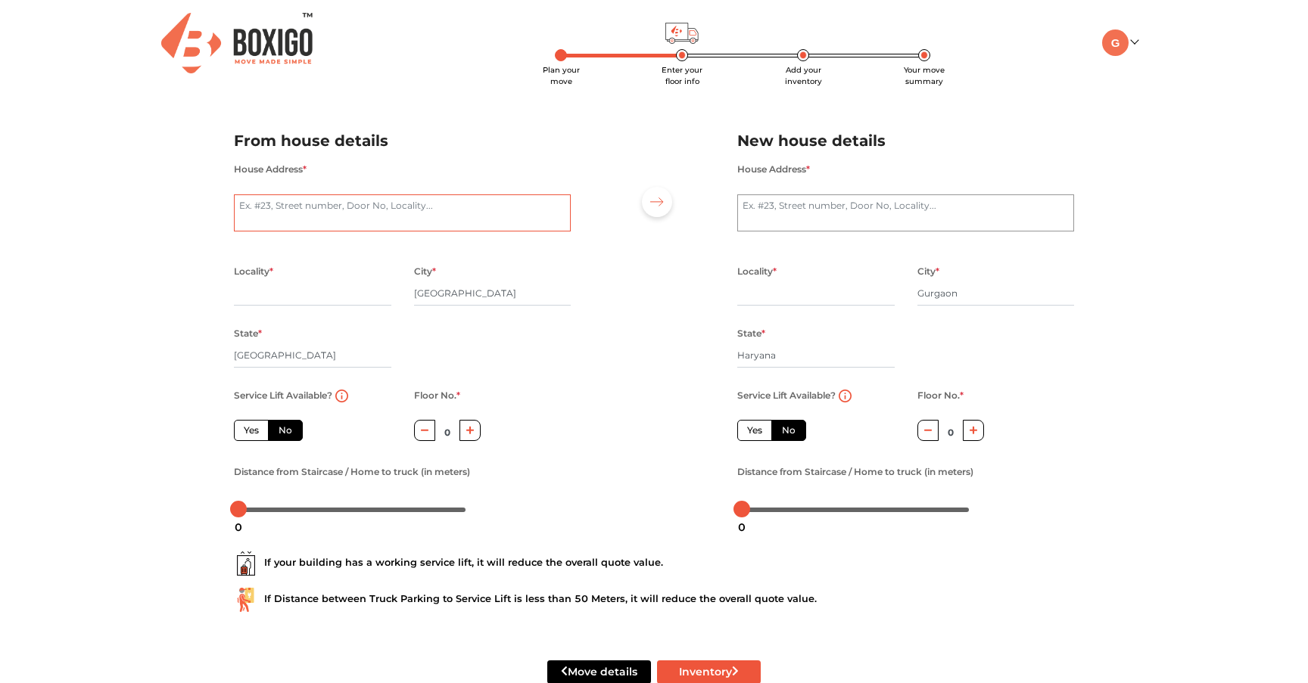
click at [396, 207] on textarea "House Address *" at bounding box center [402, 213] width 337 height 38
click at [395, 213] on textarea "House Address *" at bounding box center [402, 213] width 337 height 38
type textarea "[PERSON_NAME], [GEOGRAPHIC_DATA]"
click at [350, 291] on input "text" at bounding box center [312, 294] width 157 height 24
type input "Ejipura"
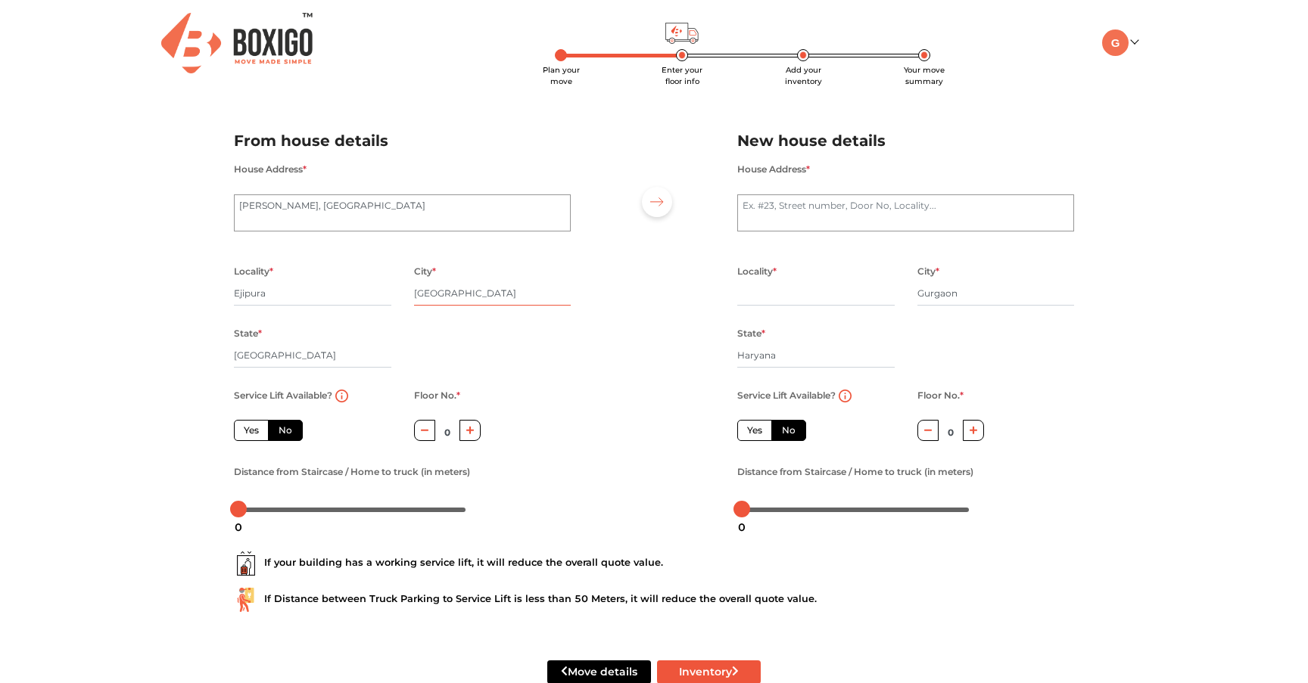
click at [465, 294] on input "[GEOGRAPHIC_DATA]" at bounding box center [492, 294] width 157 height 24
click at [292, 433] on label "No" at bounding box center [285, 430] width 35 height 21
click at [288, 433] on input "No" at bounding box center [283, 429] width 10 height 10
radio input "true"
click at [470, 431] on icon "button" at bounding box center [470, 431] width 8 height 8
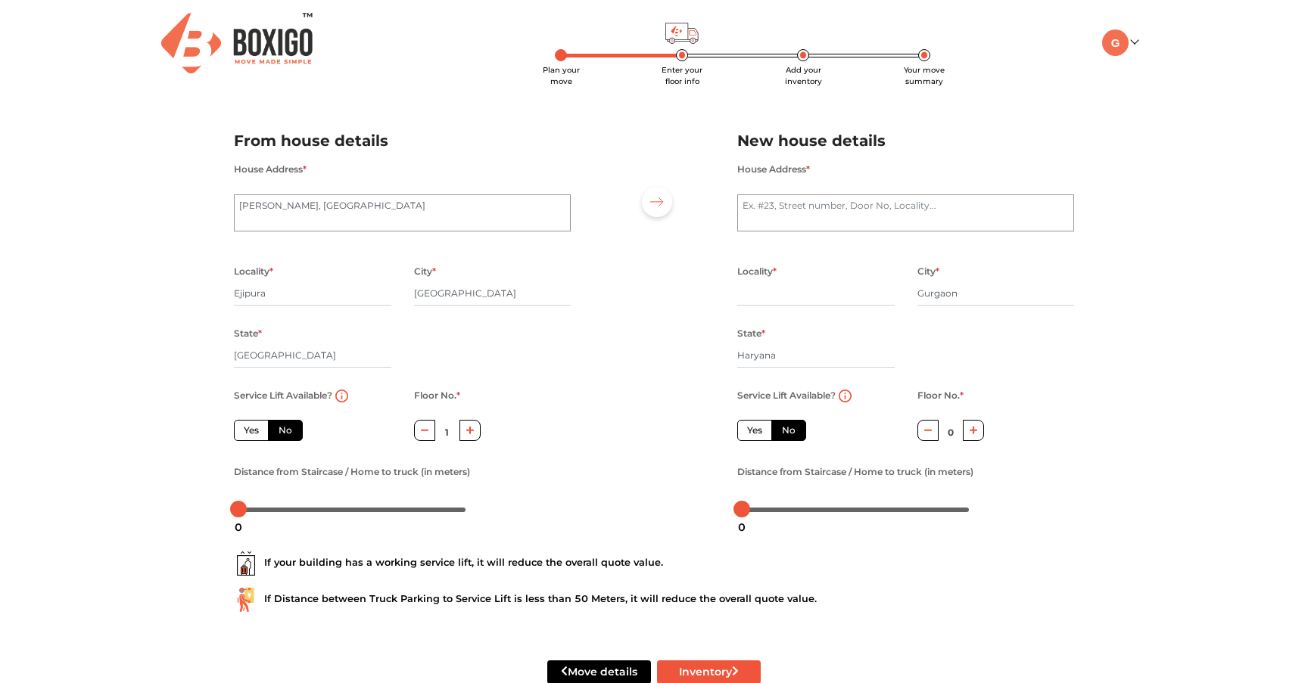
click at [470, 431] on icon "button" at bounding box center [470, 431] width 8 height 8
type input "4"
click at [539, 414] on div "Service Lift Available? Yes No Floor No. * 4 Distance from Staircase / Home to …" at bounding box center [401, 453] width 359 height 135
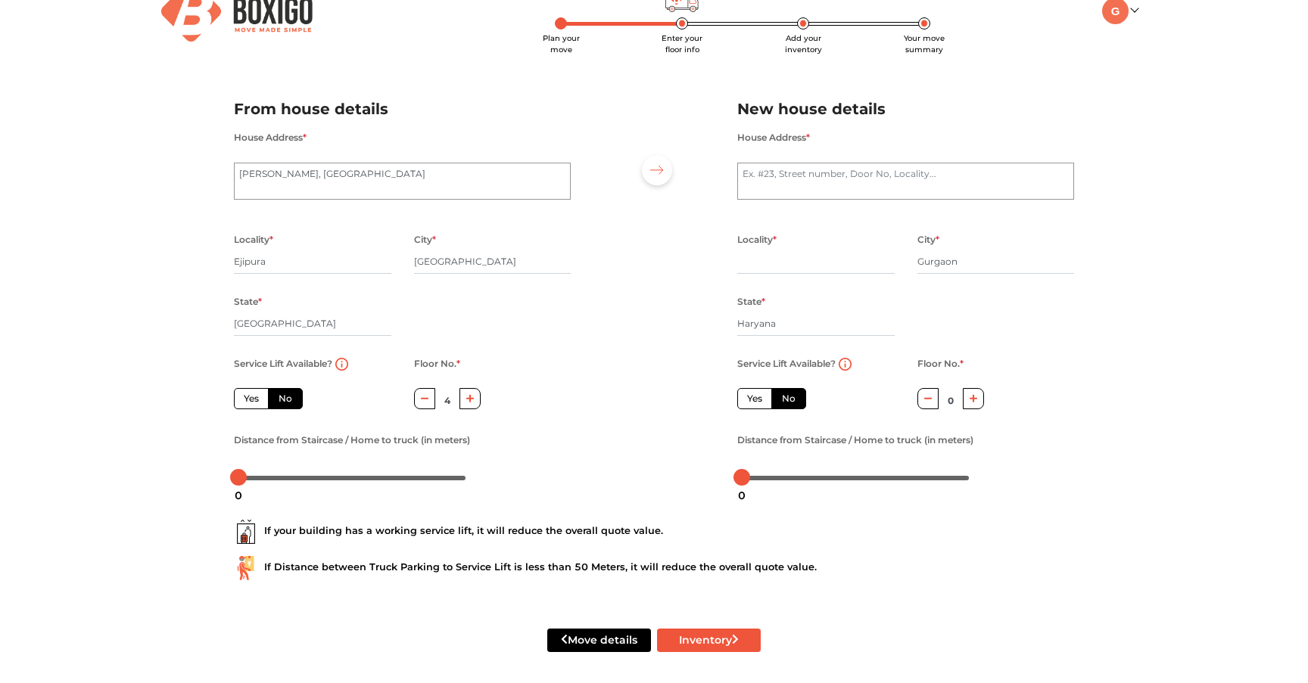
scroll to position [33, 0]
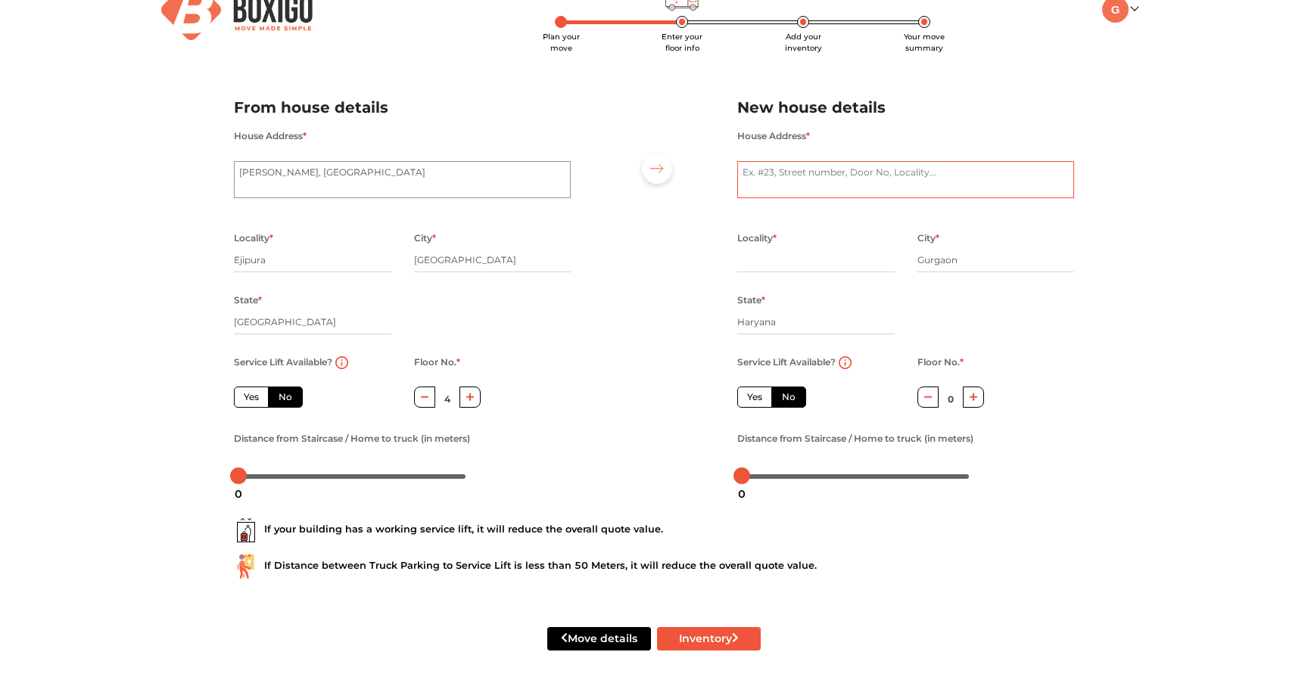
click at [855, 178] on textarea "House Address *" at bounding box center [905, 180] width 337 height 38
click at [779, 174] on textarea "[STREET_ADDRESS]" at bounding box center [905, 180] width 337 height 38
click at [824, 174] on textarea "[STREET_ADDRESS]" at bounding box center [905, 180] width 337 height 38
type textarea "[STREET_ADDRESS]"
click at [788, 267] on input "text" at bounding box center [815, 260] width 157 height 24
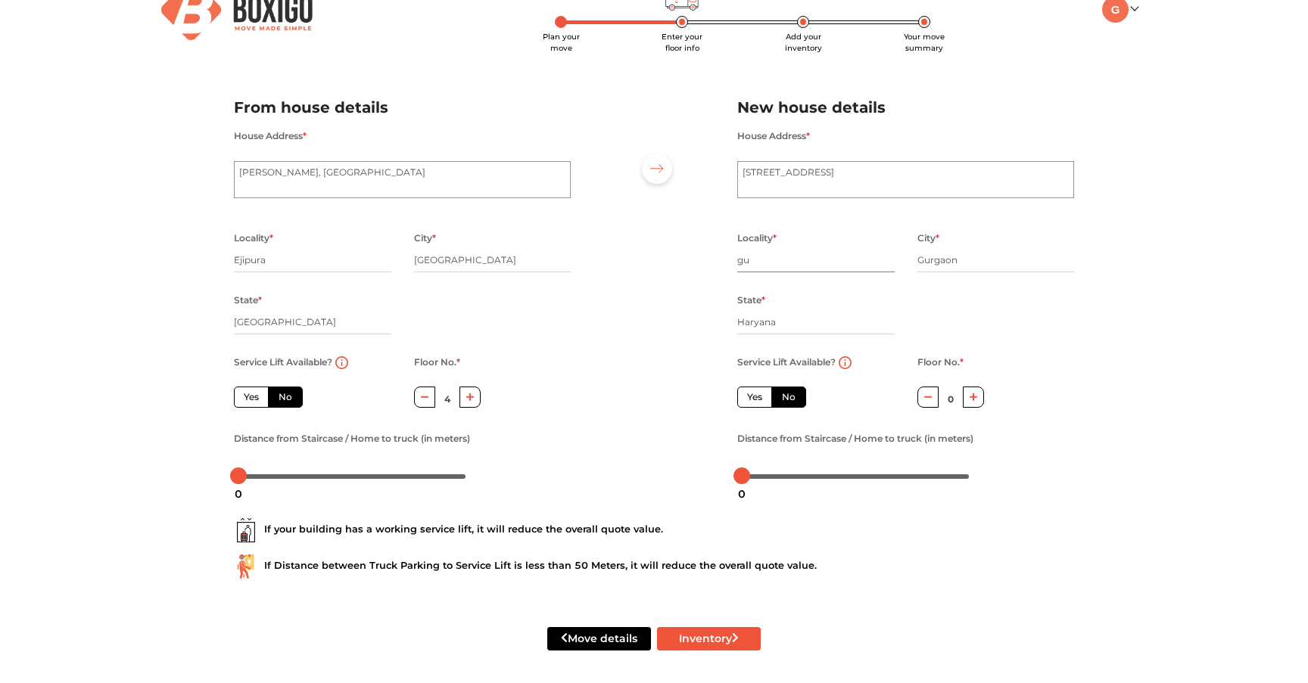
type input "g"
type input "sector 22"
click at [979, 398] on button "button" at bounding box center [974, 397] width 22 height 20
type input "1"
click at [711, 638] on button "Inventory" at bounding box center [709, 638] width 104 height 23
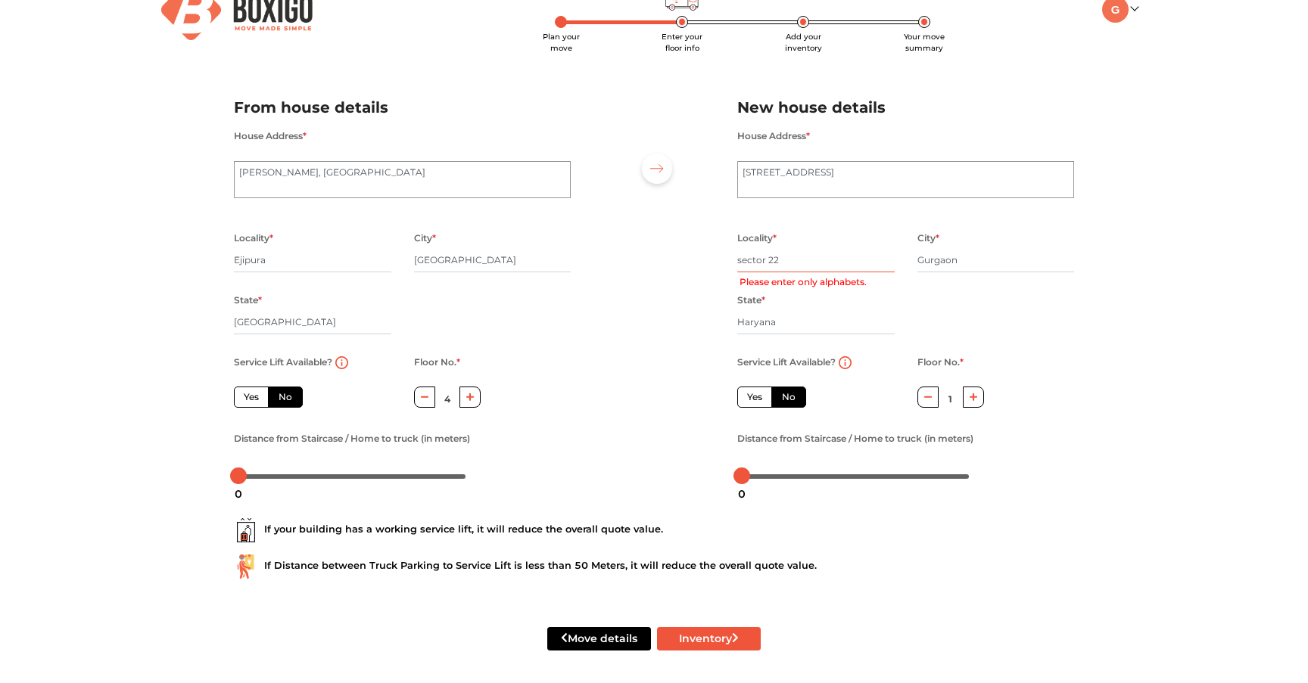
drag, startPoint x: 789, startPoint y: 257, endPoint x: 707, endPoint y: 257, distance: 82.5
click at [707, 257] on div "From house details House Address * [PERSON_NAME][GEOGRAPHIC_DATA] Locality * [G…" at bounding box center [653, 285] width 863 height 417
radio input "true"
type input "Ka"
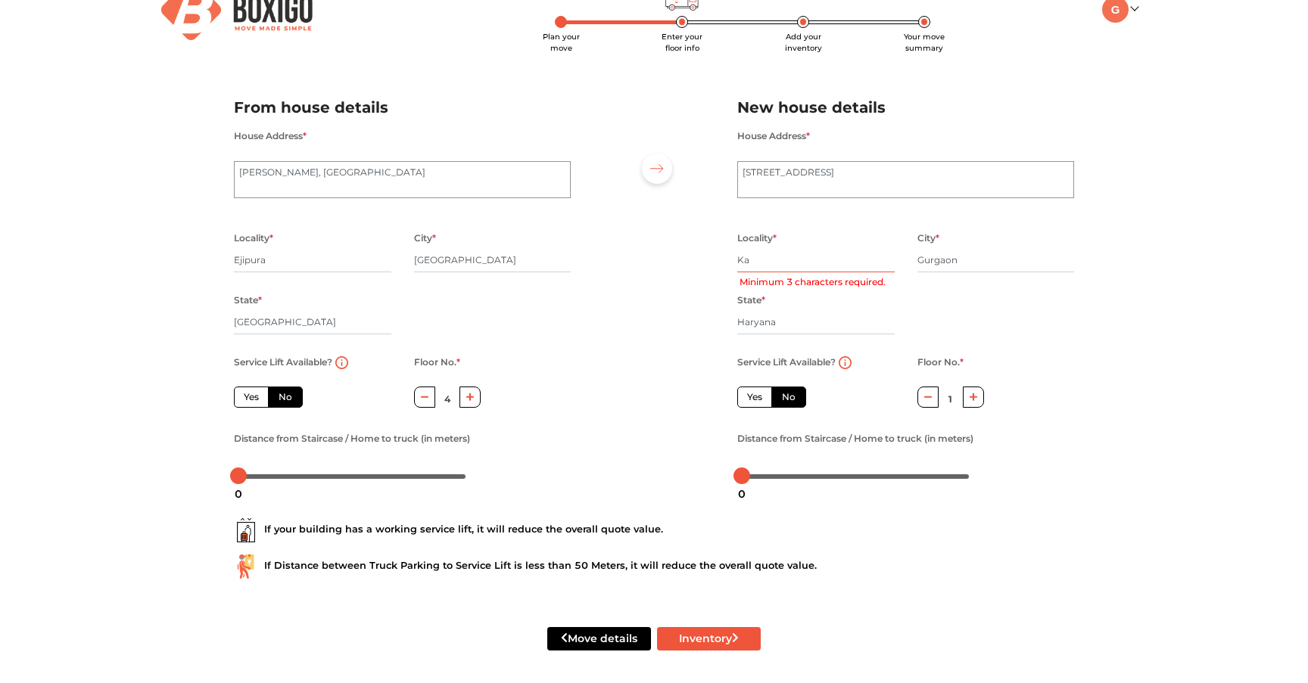
radio input "true"
type input "Kapashera"
click at [725, 636] on button "Inventory" at bounding box center [709, 638] width 104 height 23
radio input "true"
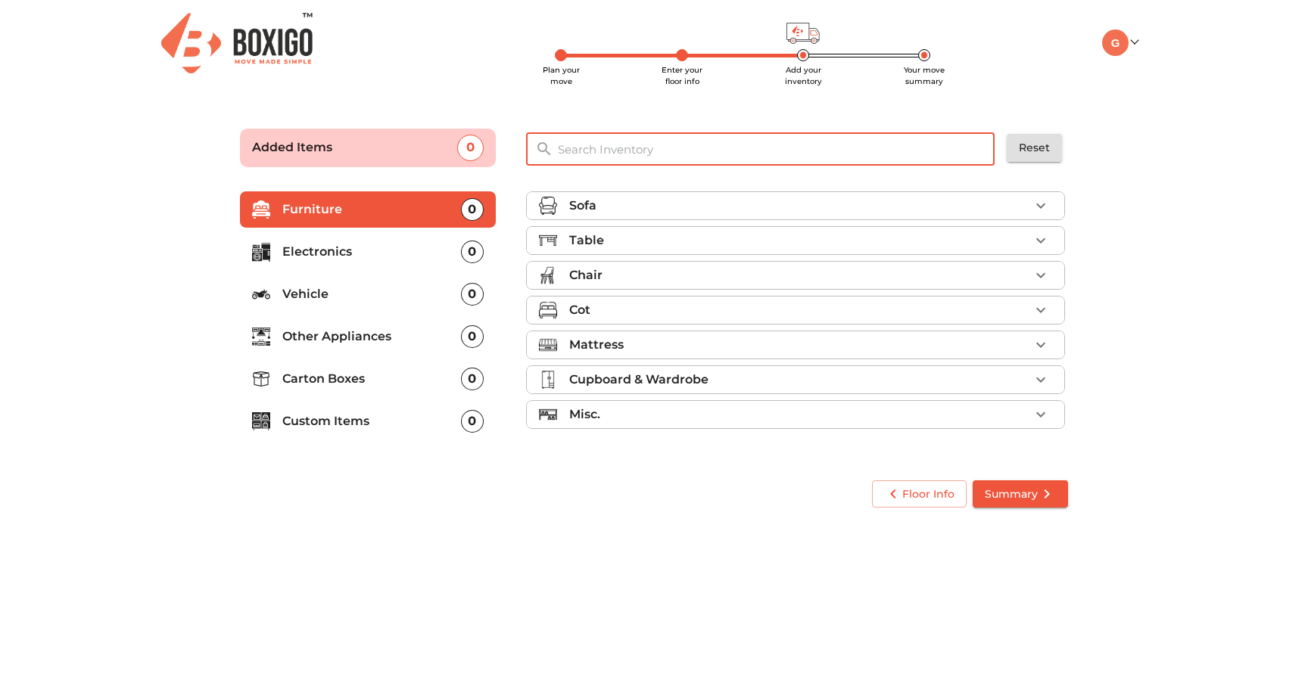
click at [609, 146] on input "text" at bounding box center [777, 149] width 456 height 33
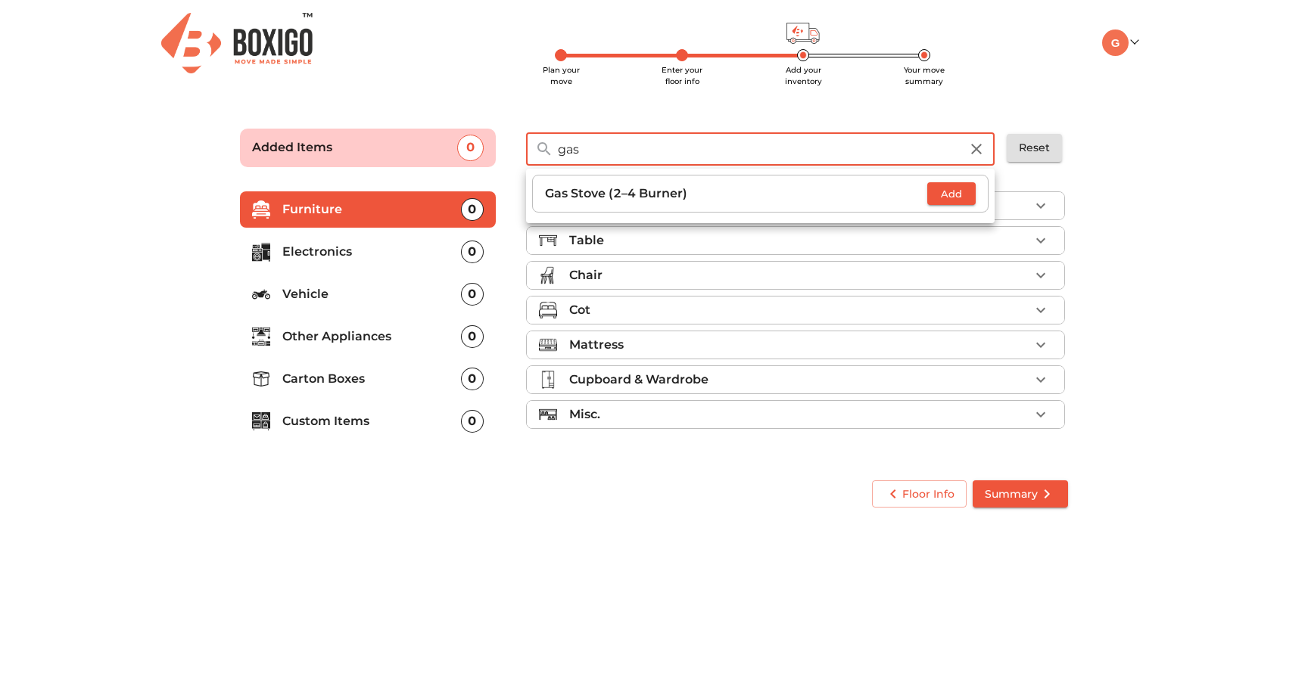
type input "gas"
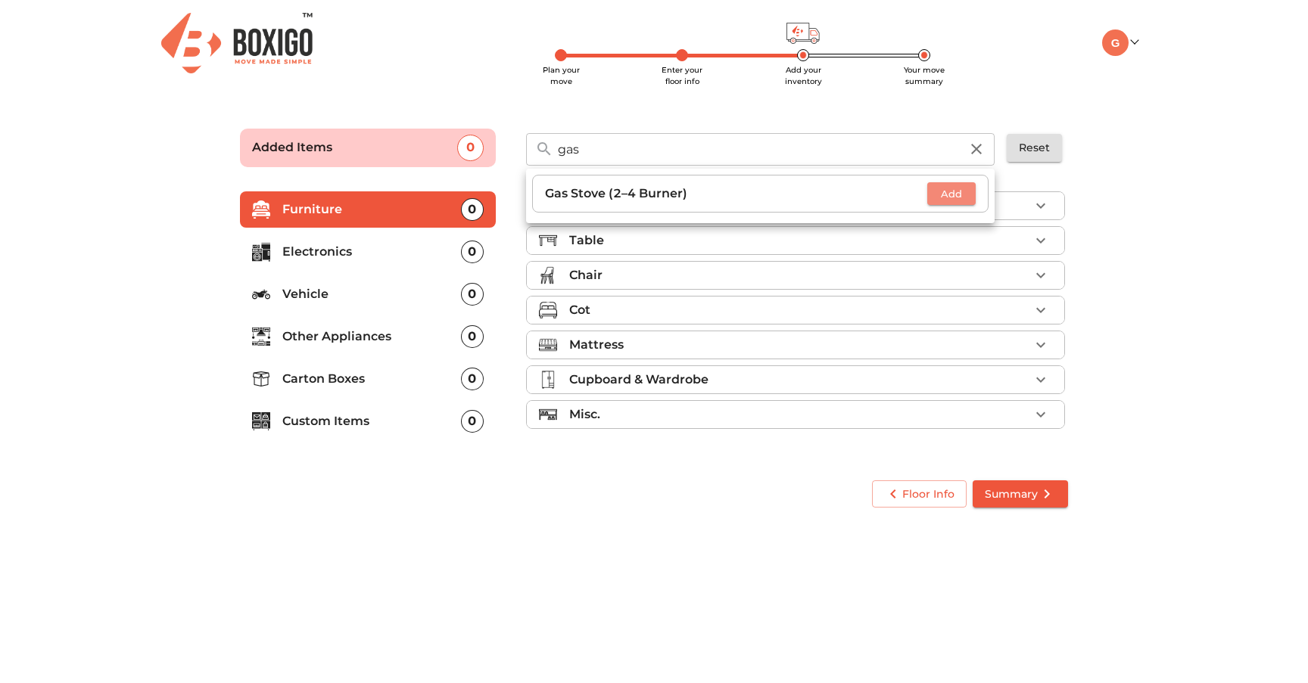
click at [950, 198] on span "Add" at bounding box center [951, 193] width 33 height 17
click at [397, 381] on p "Carton Boxes" at bounding box center [371, 379] width 179 height 18
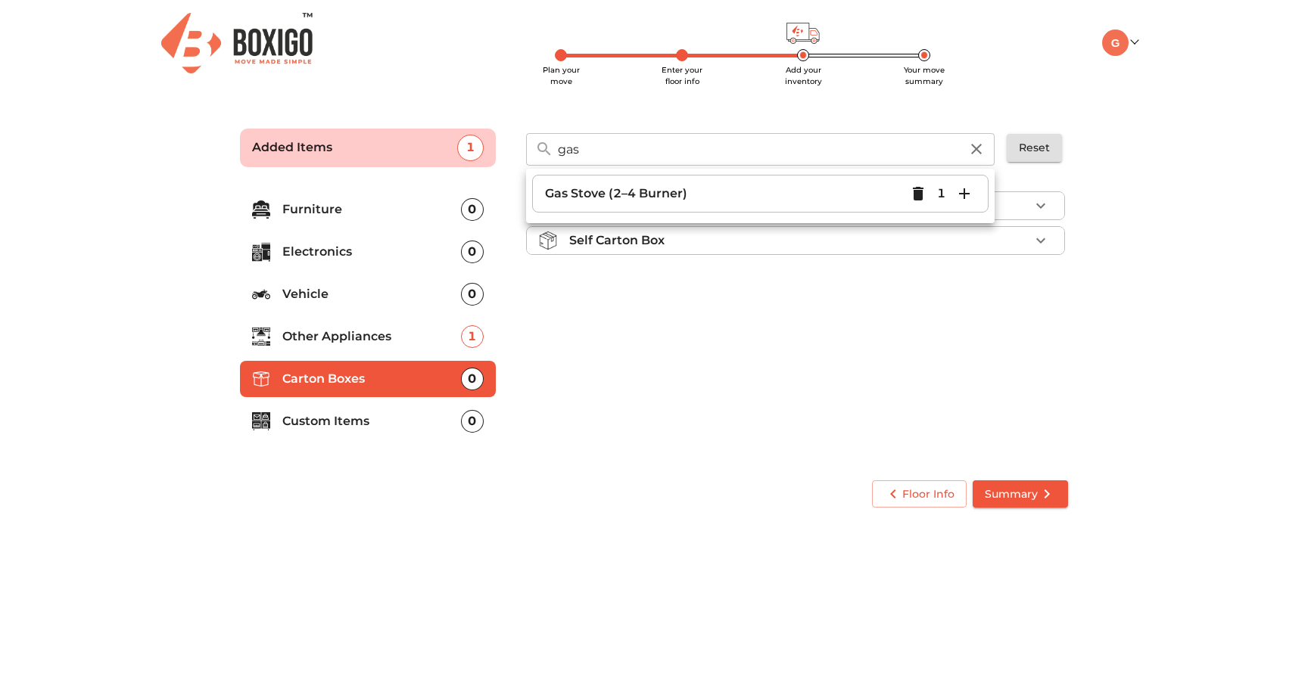
click at [743, 278] on div "Boxigo Carton Box Self Carton Box" at bounding box center [797, 322] width 554 height 286
click at [1038, 212] on icon "button" at bounding box center [1040, 206] width 18 height 18
click at [1033, 242] on span "Add" at bounding box center [1027, 241] width 33 height 17
click at [1033, 242] on icon "button" at bounding box center [1040, 241] width 18 height 18
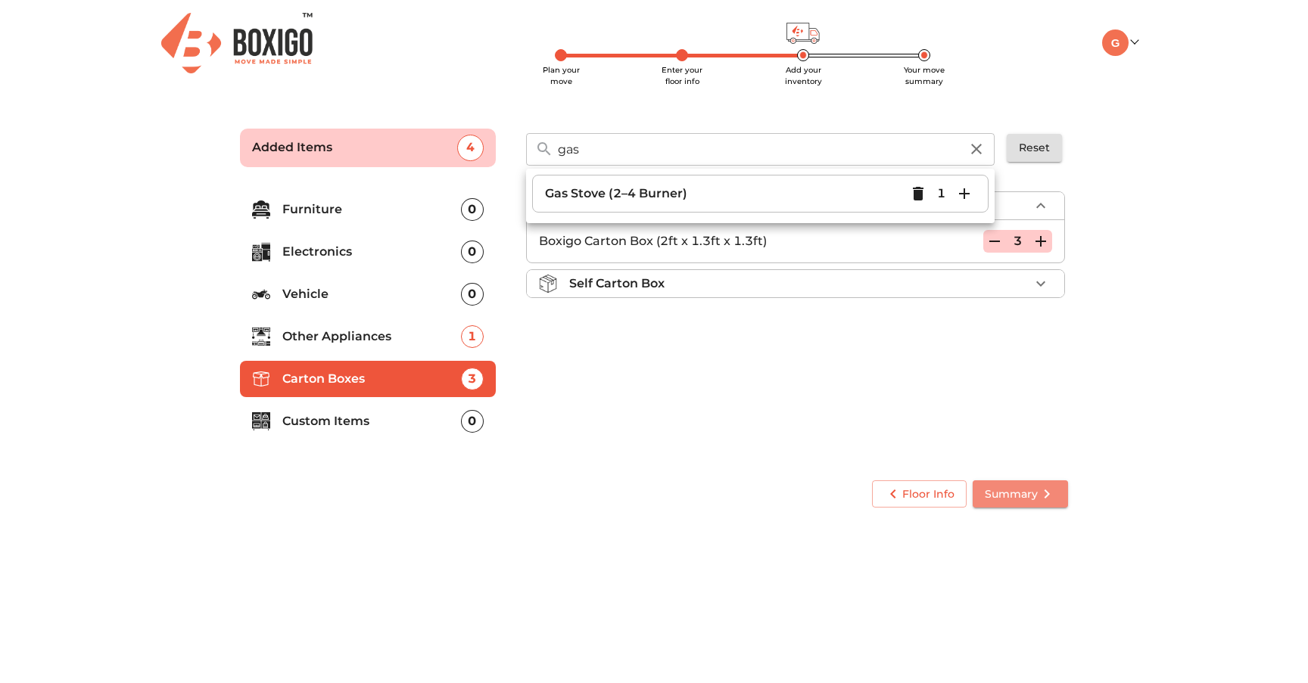
click at [1028, 488] on span "Summary" at bounding box center [1020, 494] width 71 height 19
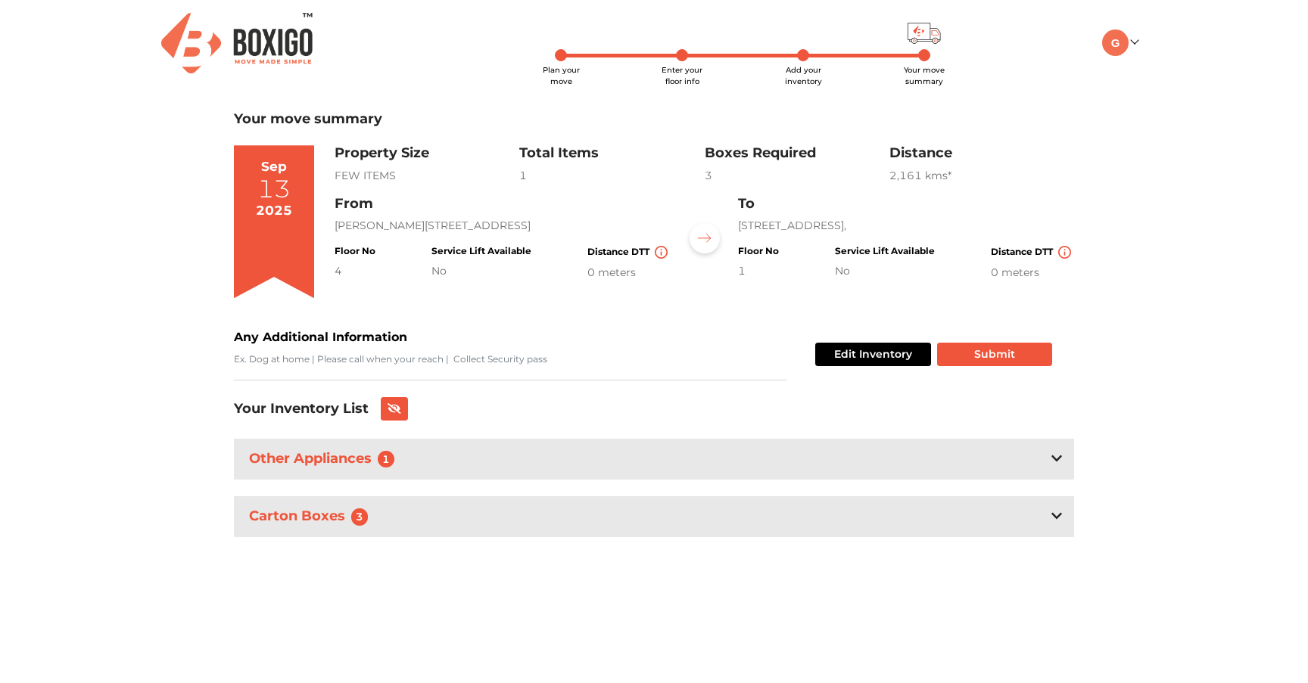
click at [439, 466] on div "Other Appliances 1" at bounding box center [654, 459] width 840 height 40
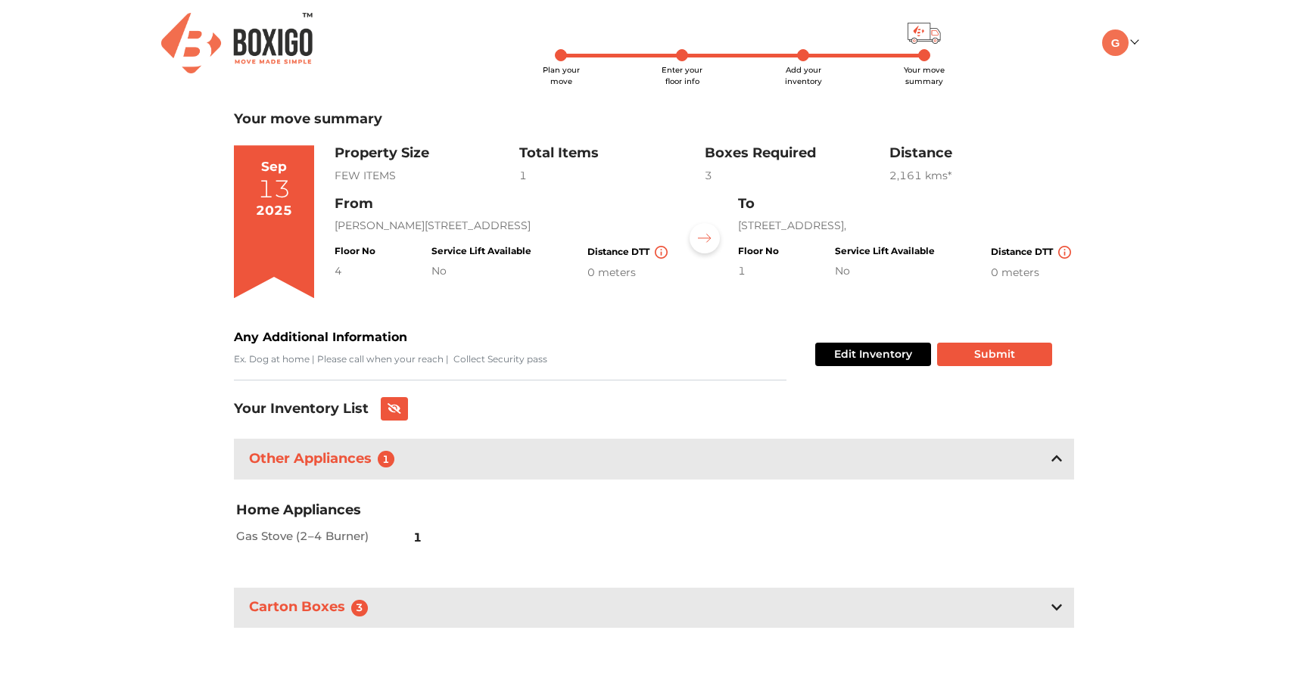
click at [499, 610] on div "Carton Boxes 3" at bounding box center [654, 608] width 840 height 40
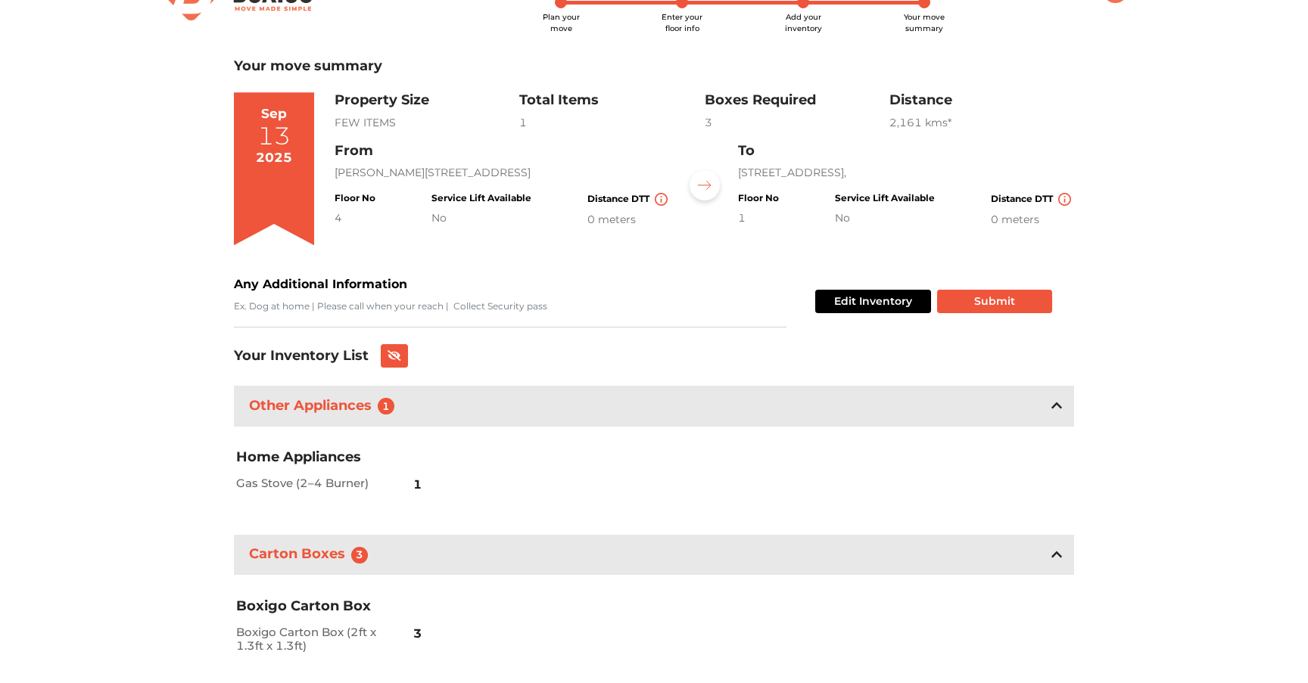
scroll to position [99, 0]
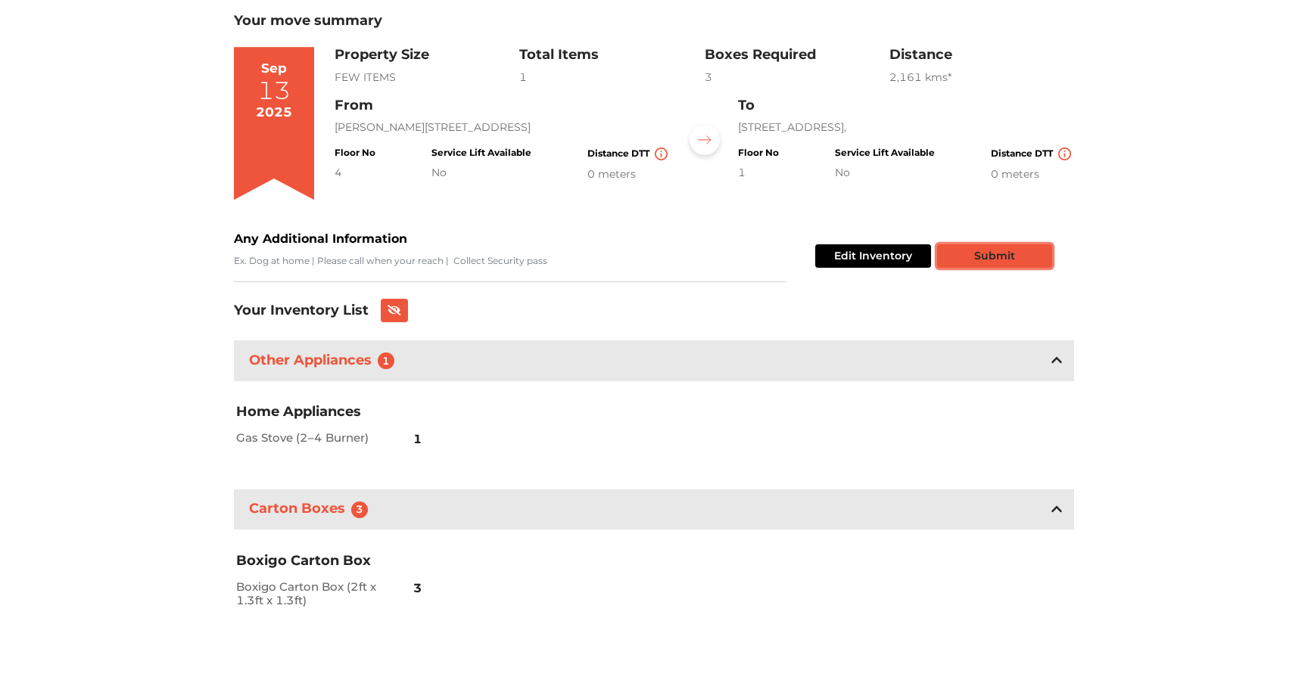
click at [1007, 260] on button "Submit" at bounding box center [994, 255] width 115 height 23
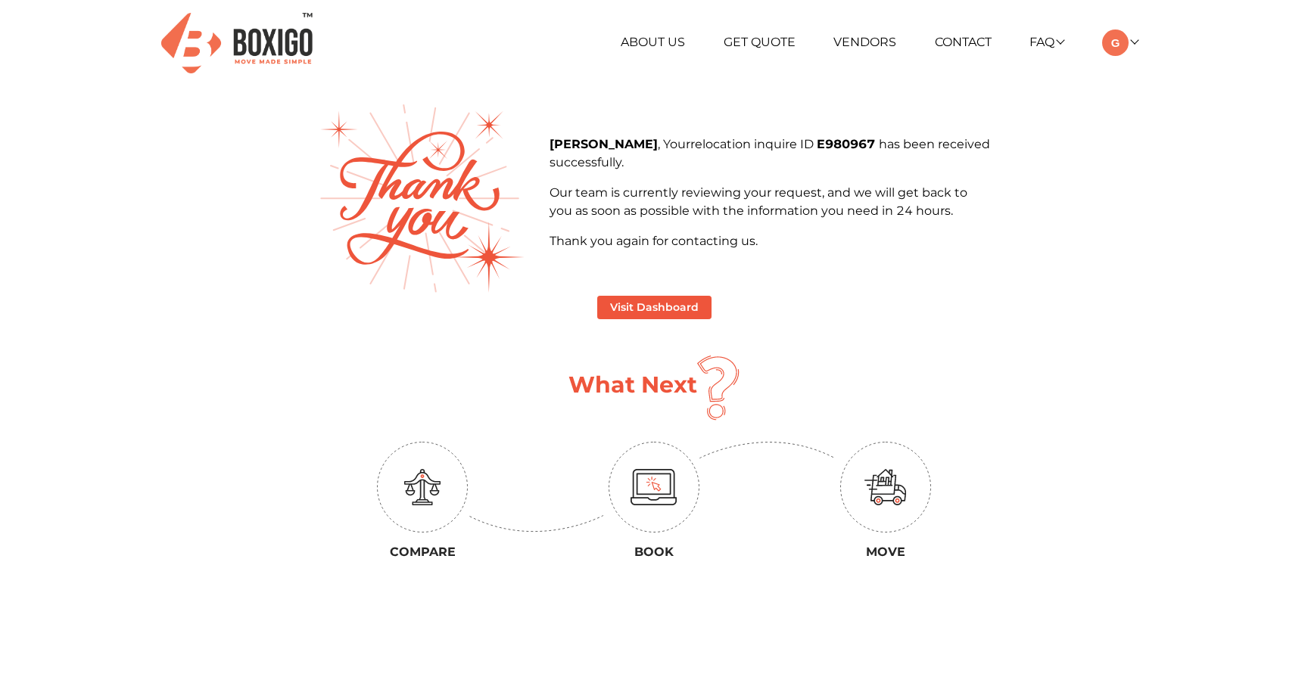
click at [625, 483] on img at bounding box center [653, 487] width 91 height 91
click at [673, 303] on button "Visit Dashboard" at bounding box center [654, 307] width 114 height 23
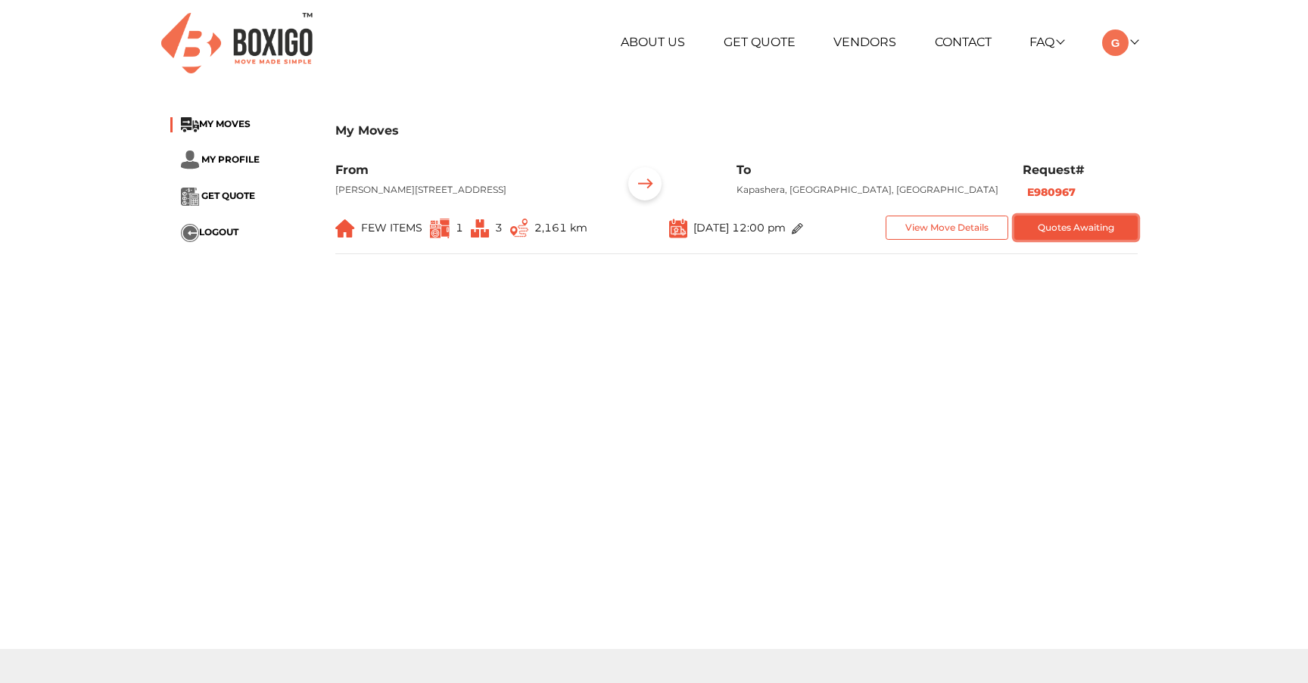
click at [1075, 241] on button "Quotes Awaiting" at bounding box center [1075, 228] width 123 height 25
click at [1078, 241] on button "Quotes Awaiting" at bounding box center [1075, 228] width 123 height 25
click at [228, 191] on span "GET QUOTE" at bounding box center [228, 196] width 54 height 11
click at [1106, 241] on button "Quotes Awaiting" at bounding box center [1075, 228] width 123 height 25
click at [980, 241] on button "View Move Details" at bounding box center [946, 228] width 123 height 25
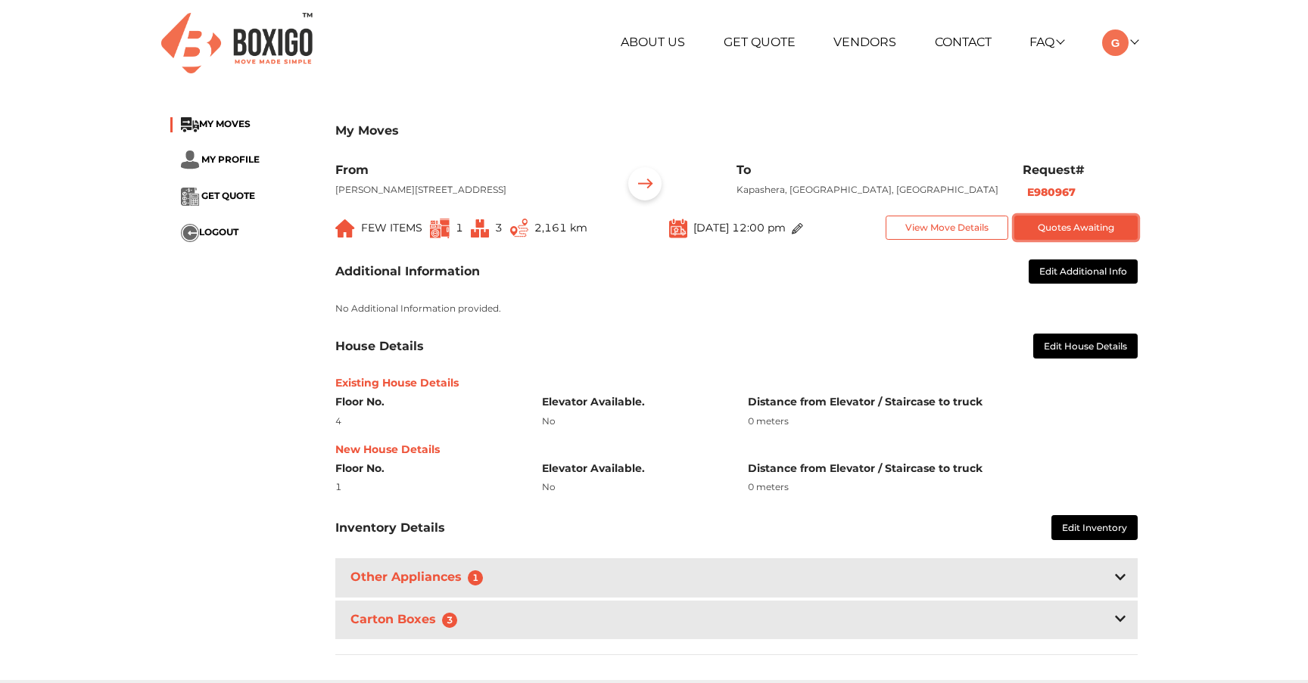
click at [1092, 235] on button "Quotes Awaiting" at bounding box center [1075, 228] width 123 height 25
click at [1051, 185] on button "E980967" at bounding box center [1051, 192] width 58 height 17
